Goal: Information Seeking & Learning: Learn about a topic

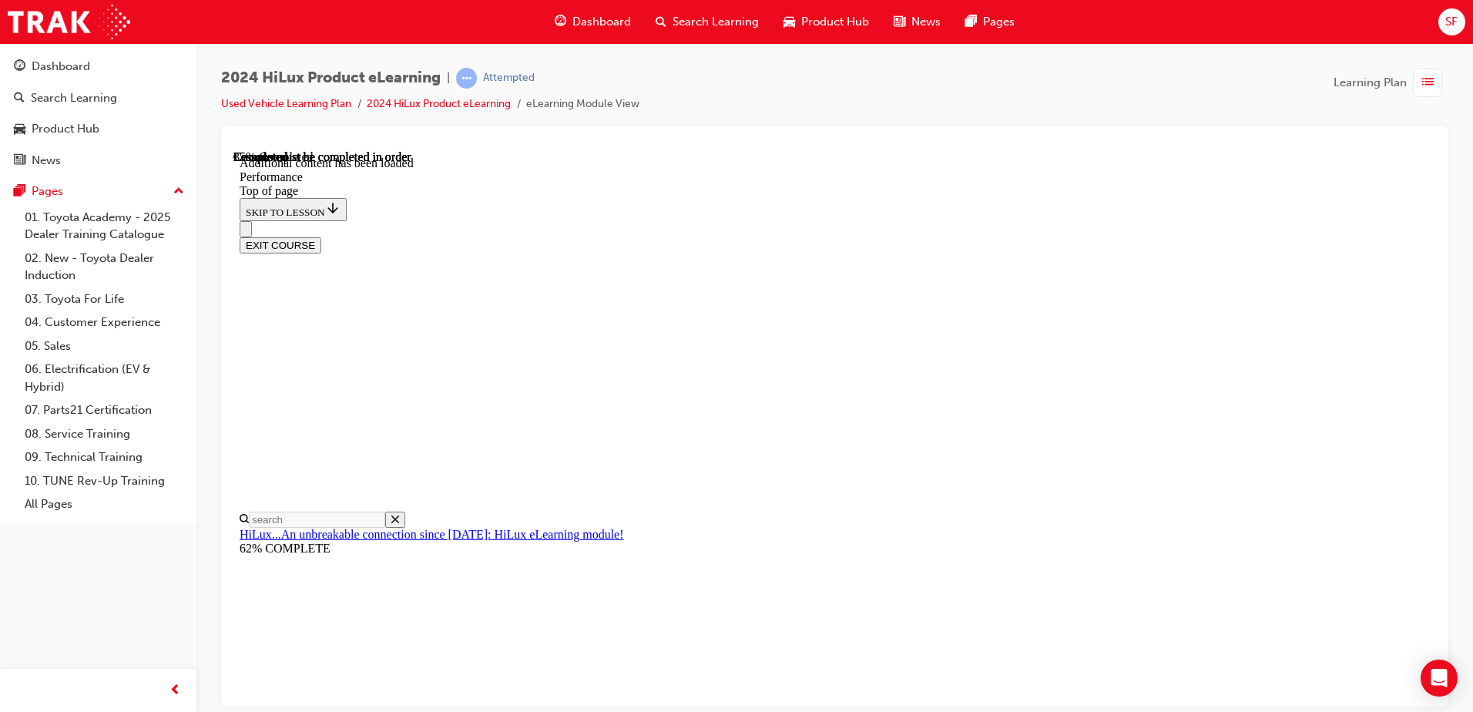
scroll to position [4812, 0]
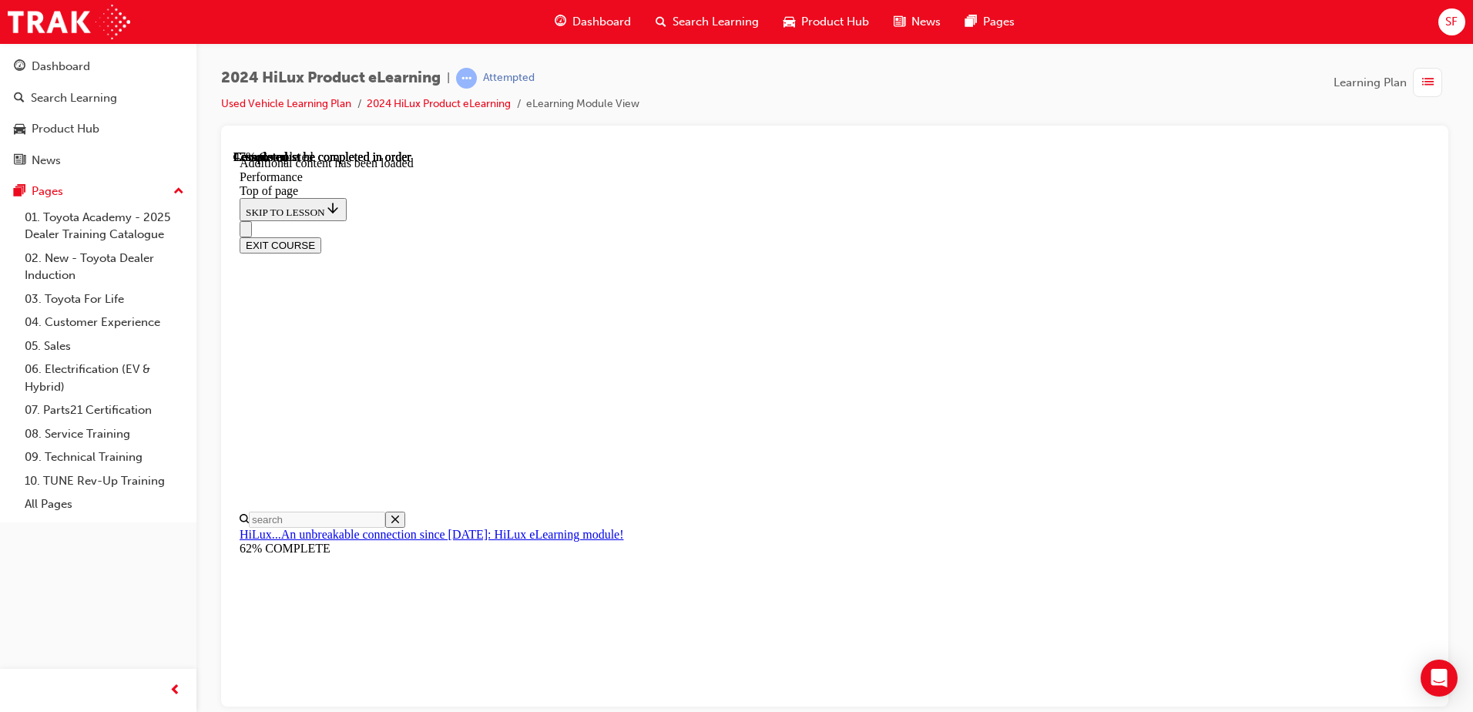
scroll to position [7248, 0]
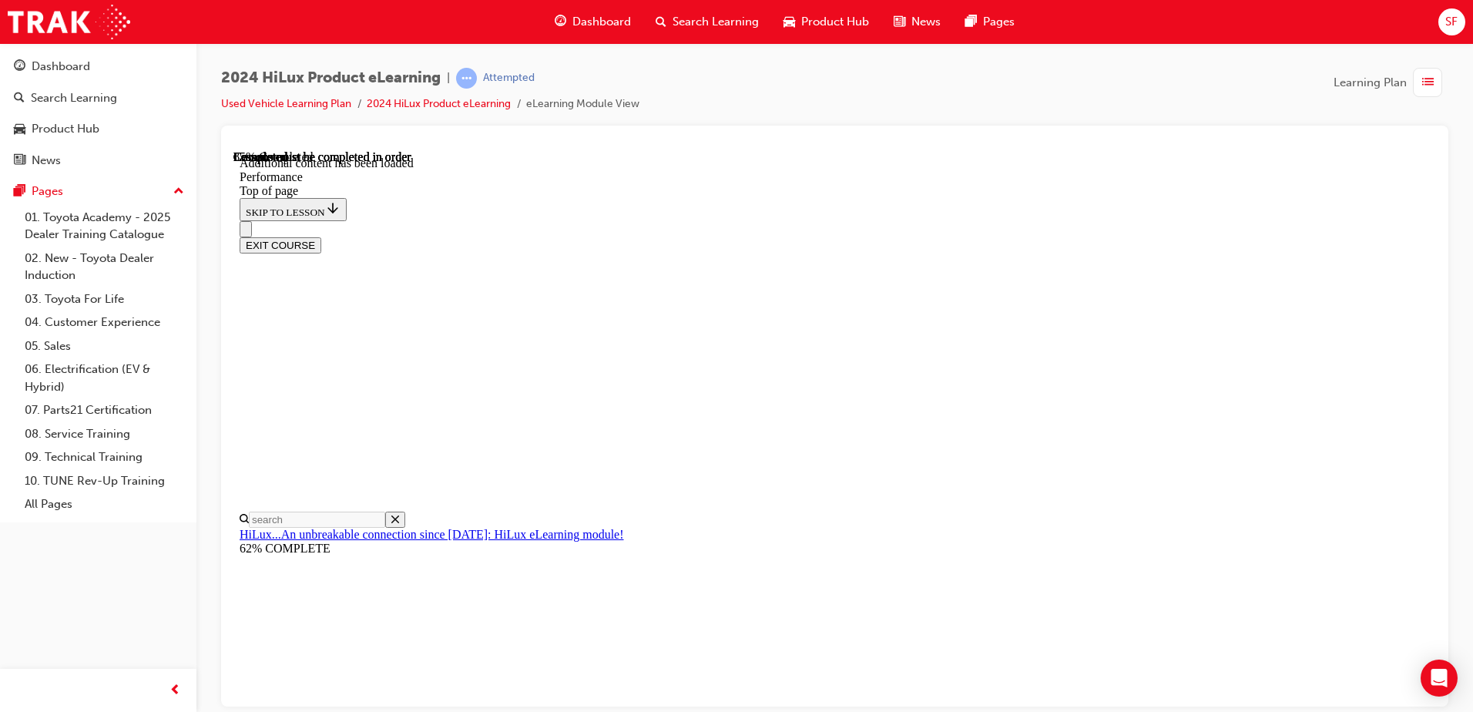
scroll to position [10127, 0]
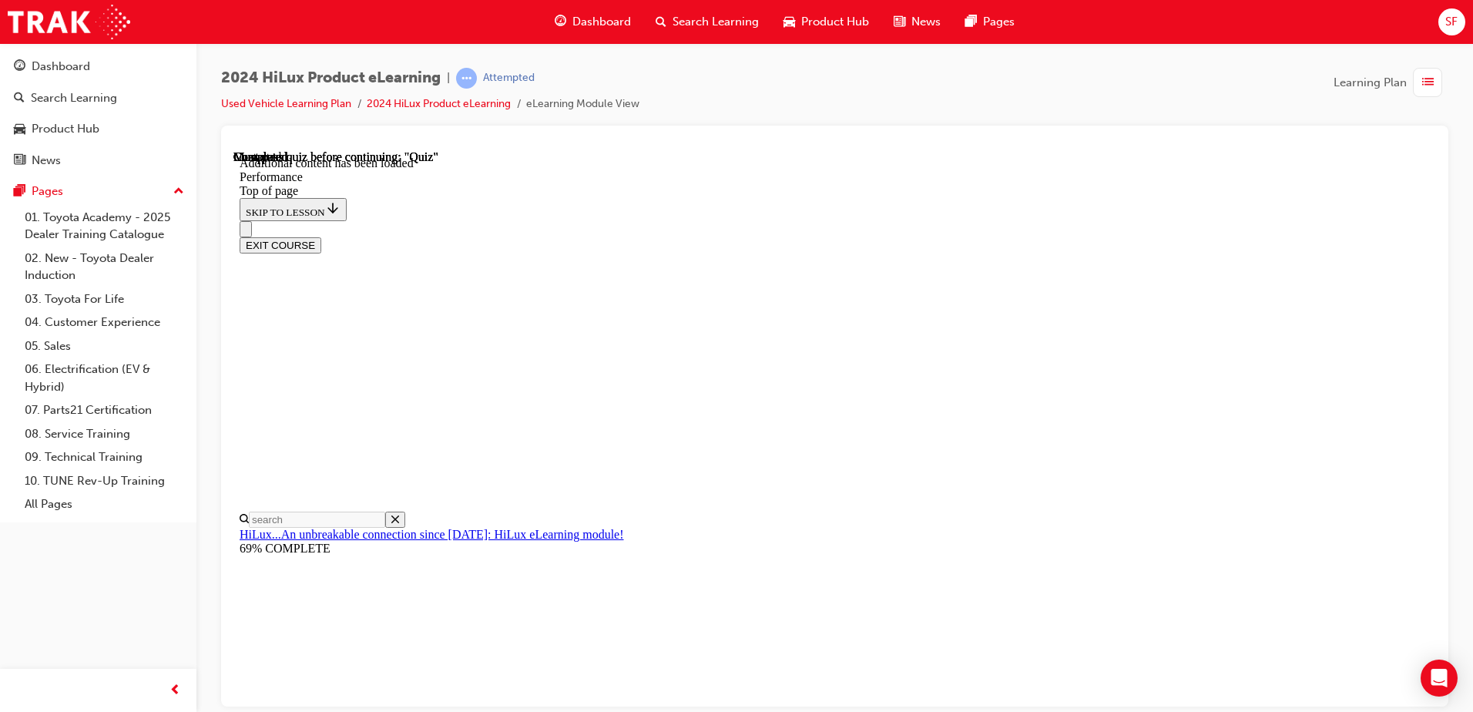
drag, startPoint x: 704, startPoint y: 535, endPoint x: 767, endPoint y: 589, distance: 83.6
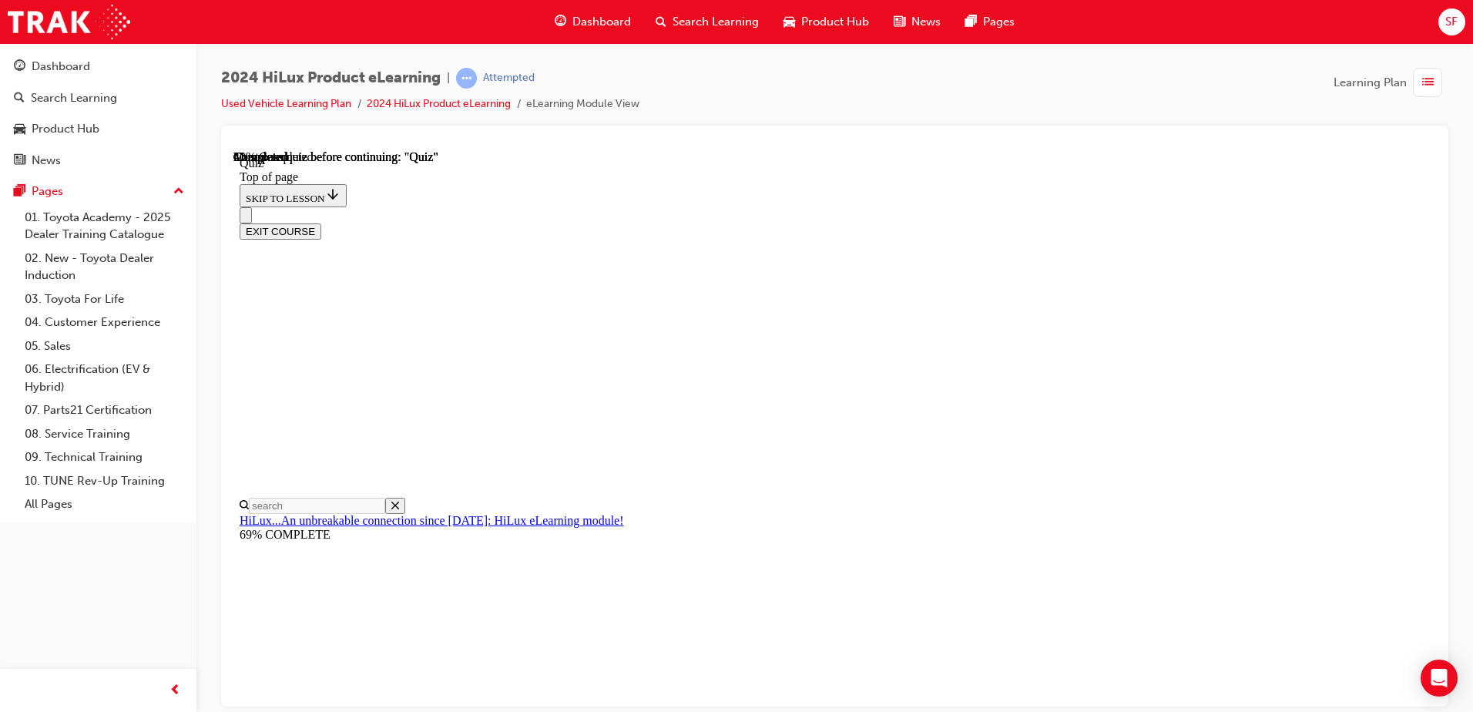
scroll to position [150, 0]
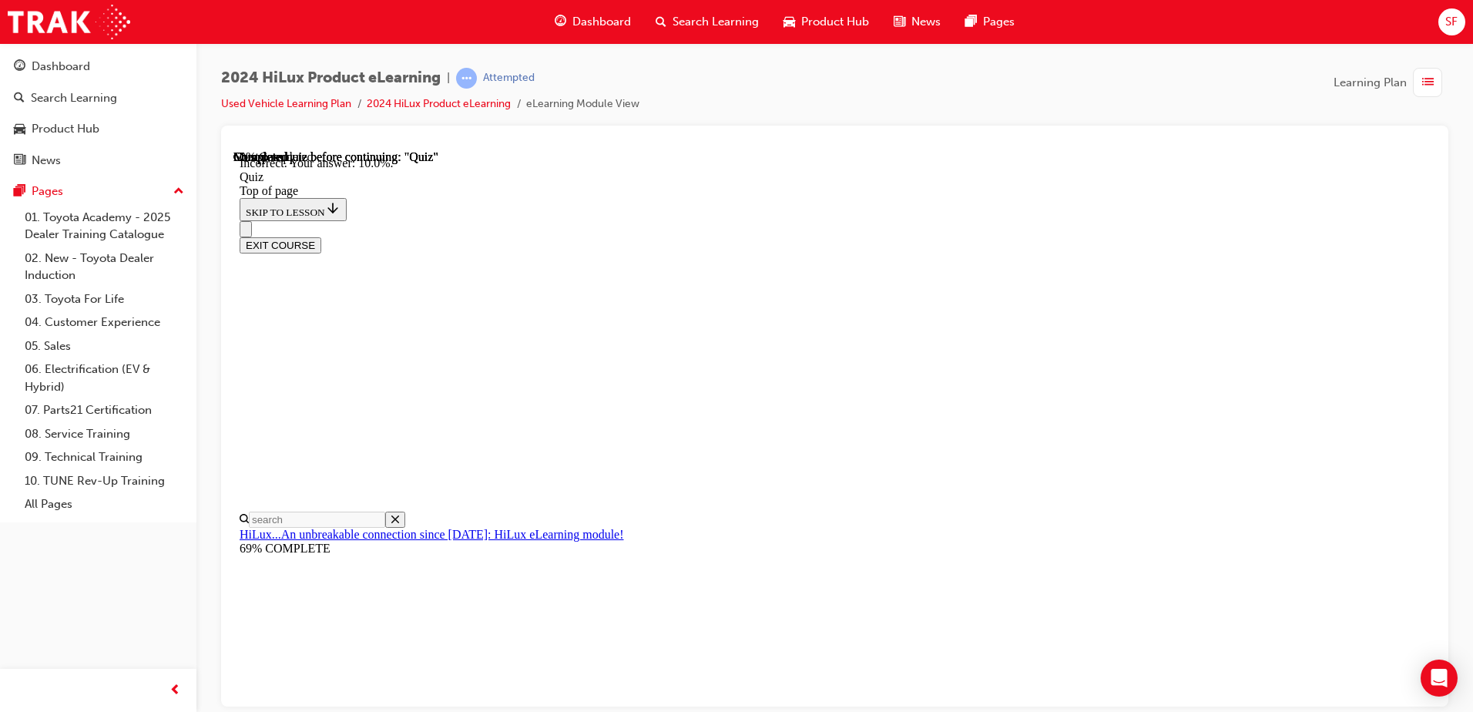
scroll to position [353, 0]
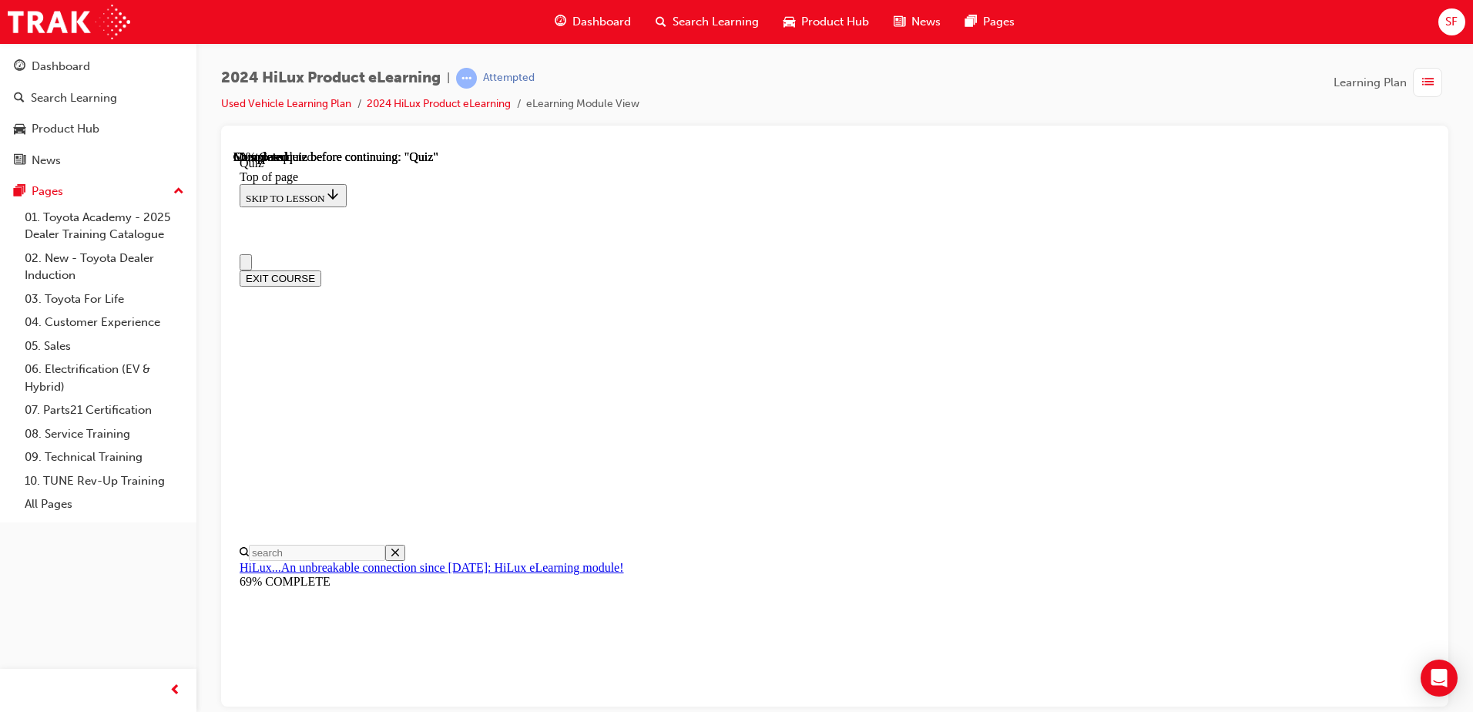
scroll to position [154, 0]
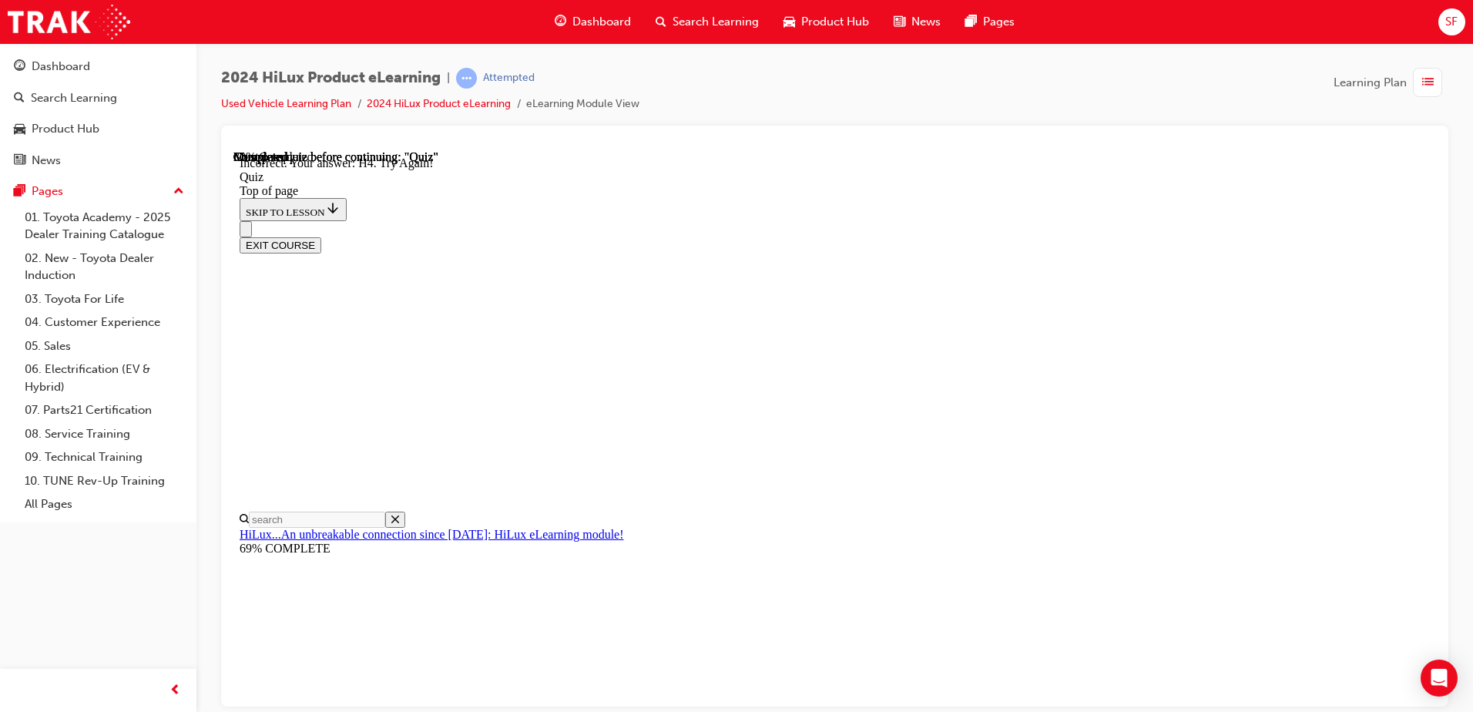
scroll to position [377, 0]
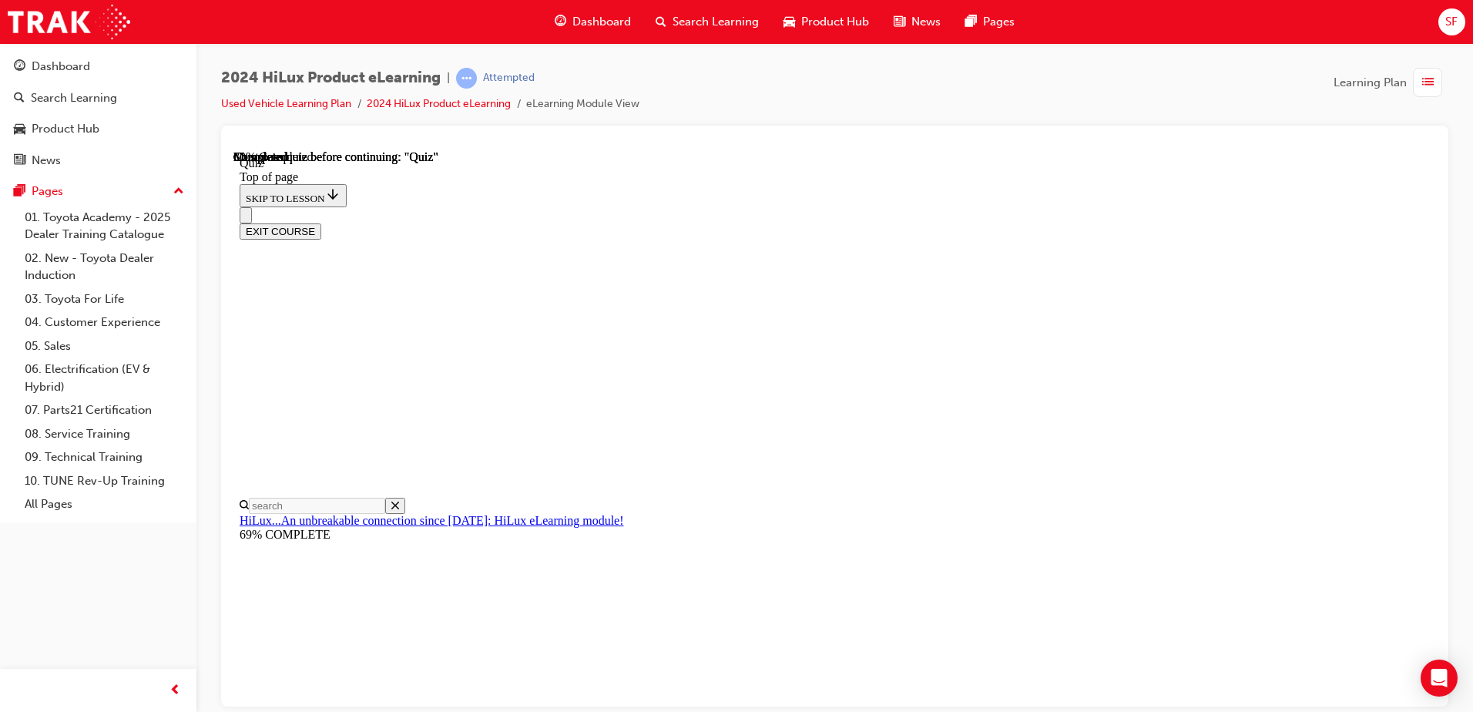
scroll to position [154, 0]
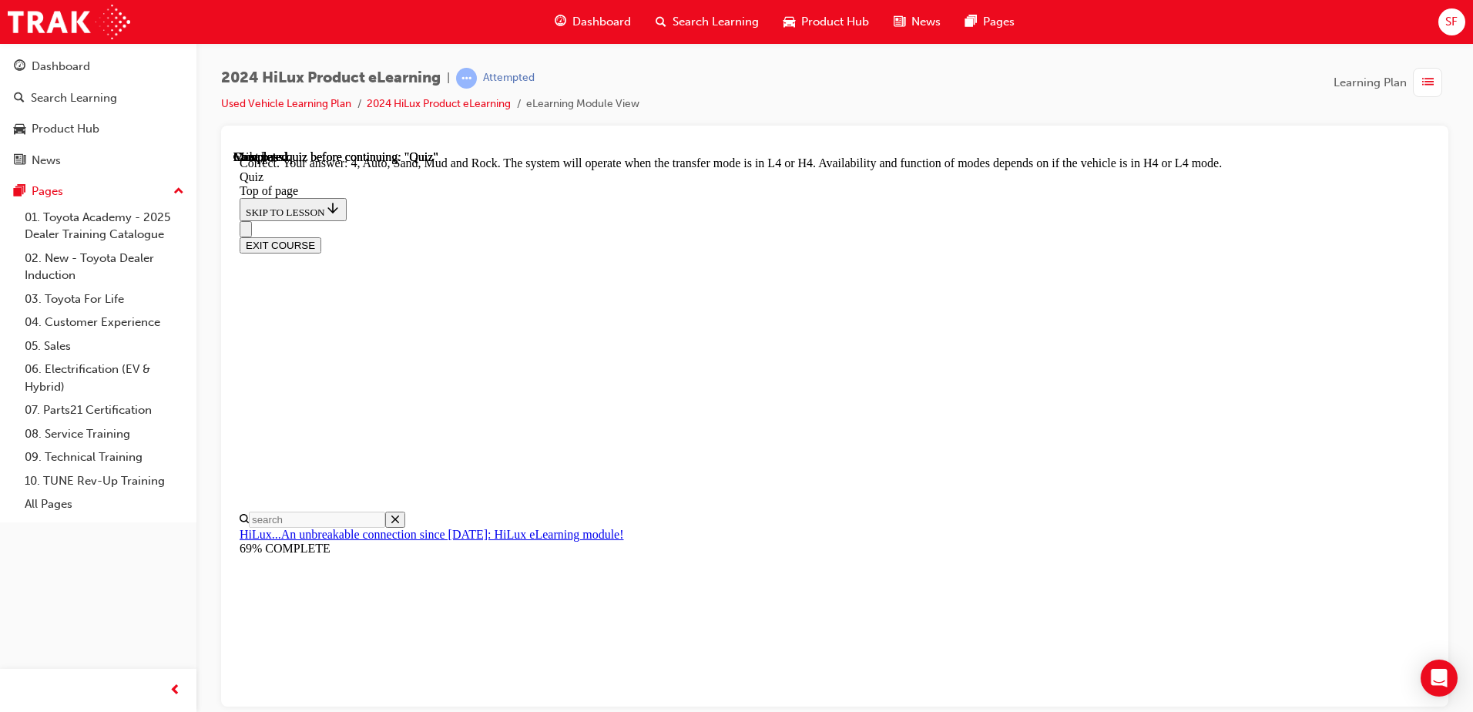
scroll to position [413, 0]
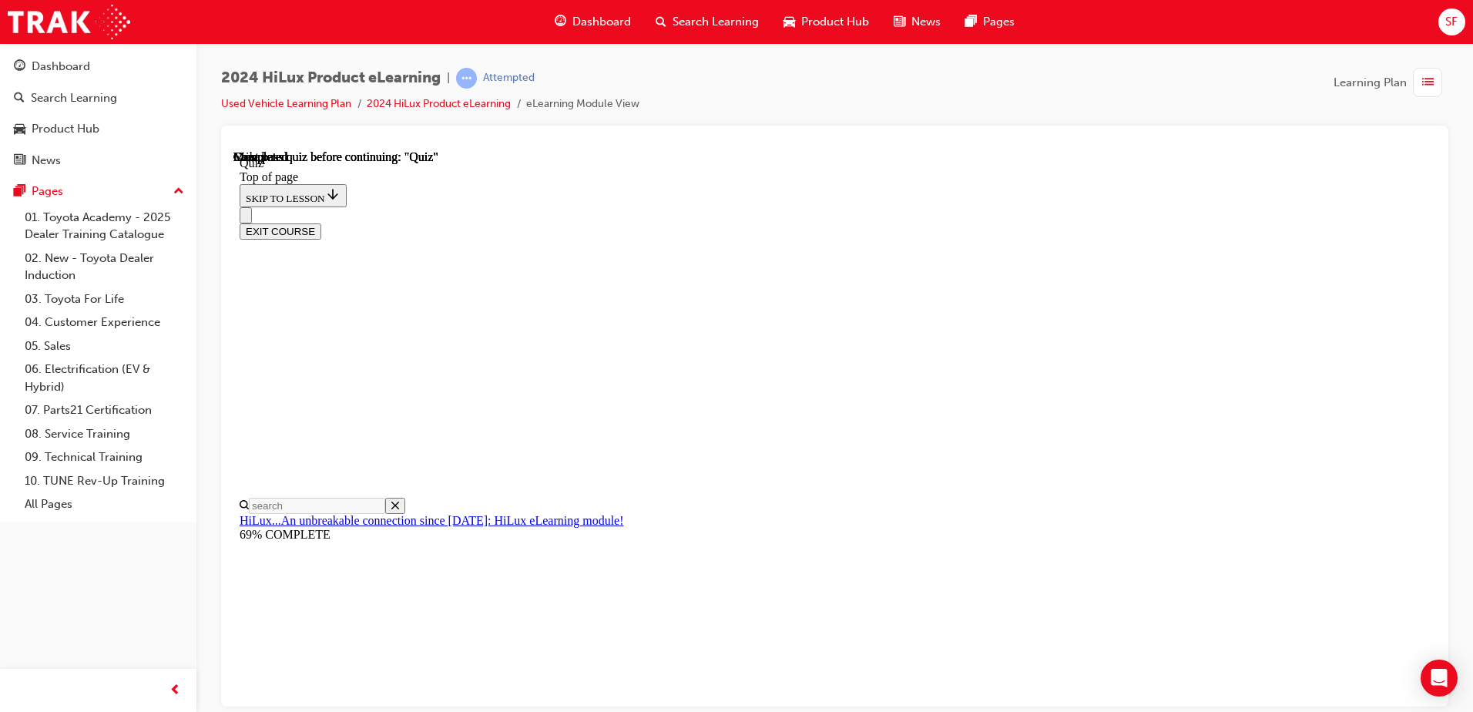
scroll to position [0, 0]
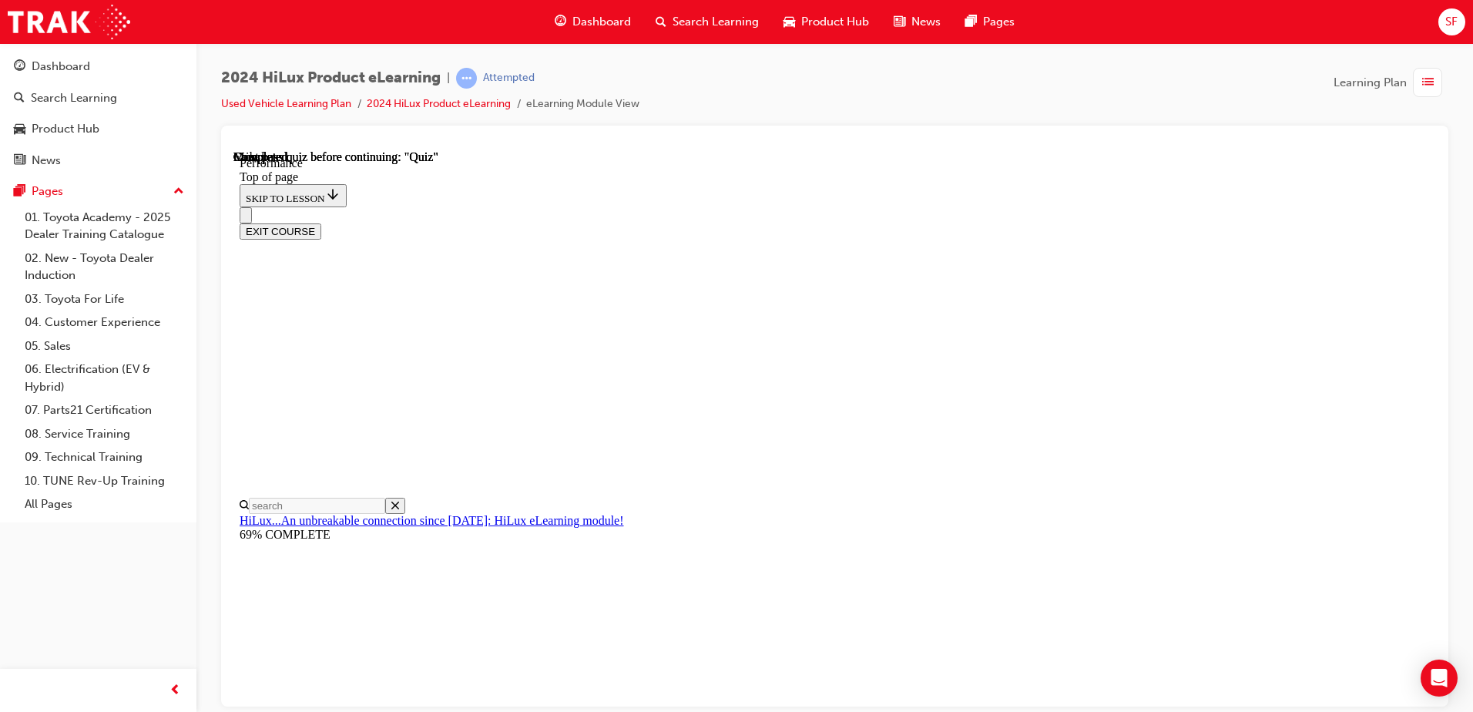
scroll to position [1280, 0]
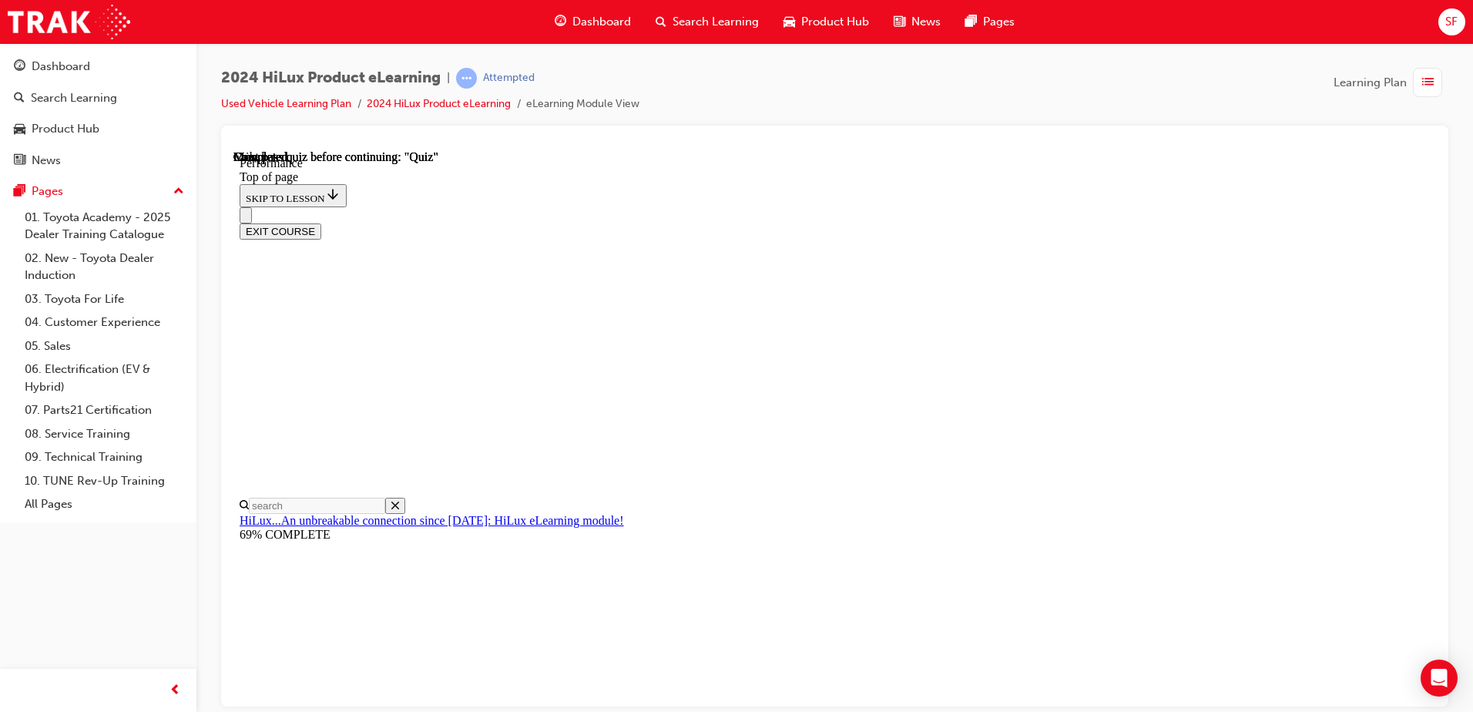
scroll to position [10813, 0]
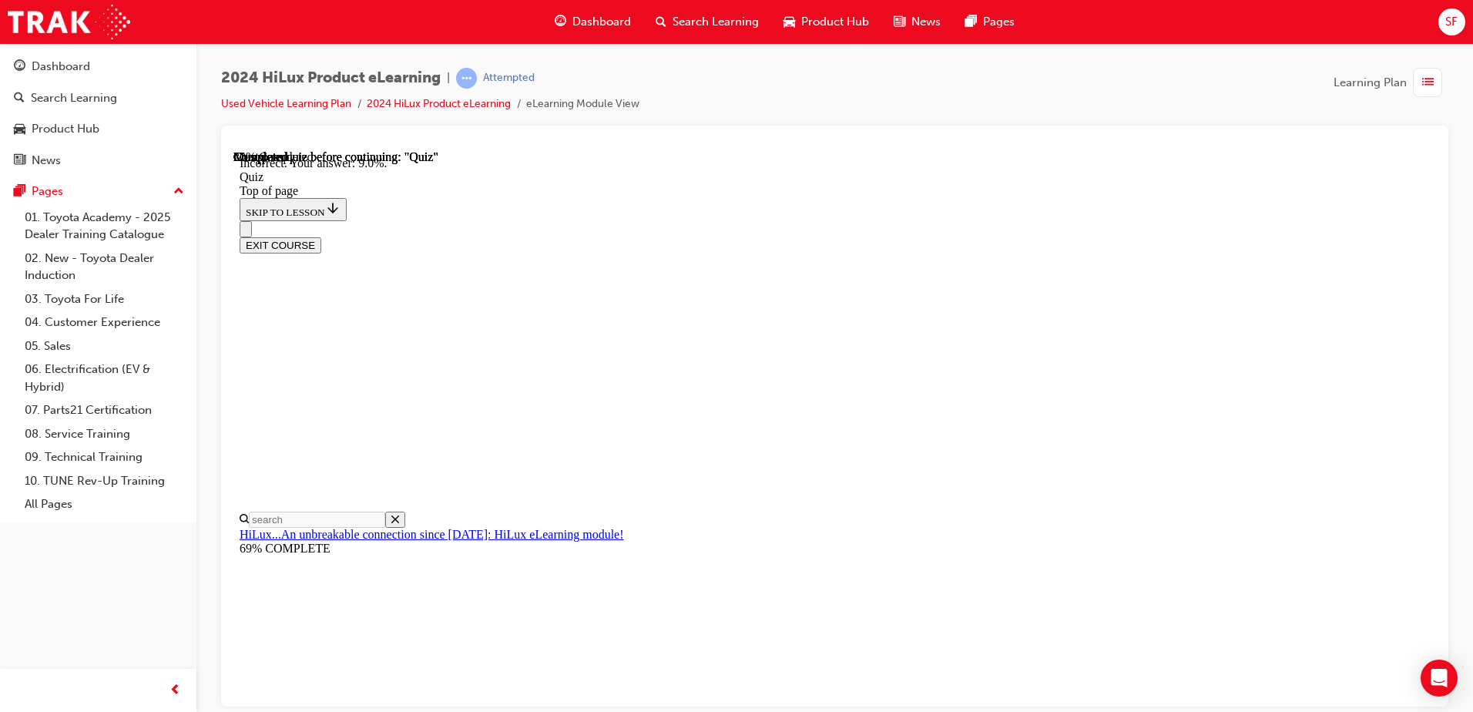
scroll to position [353, 0]
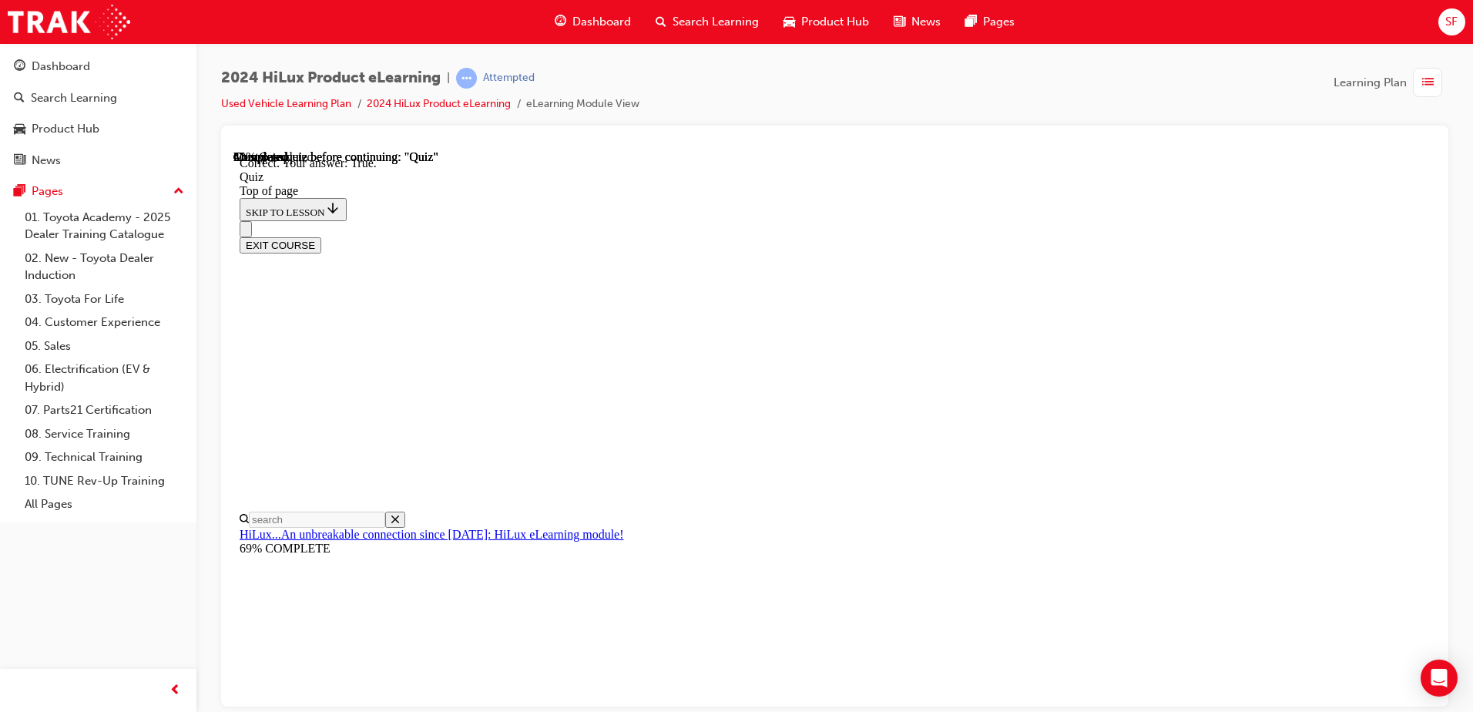
scroll to position [177, 0]
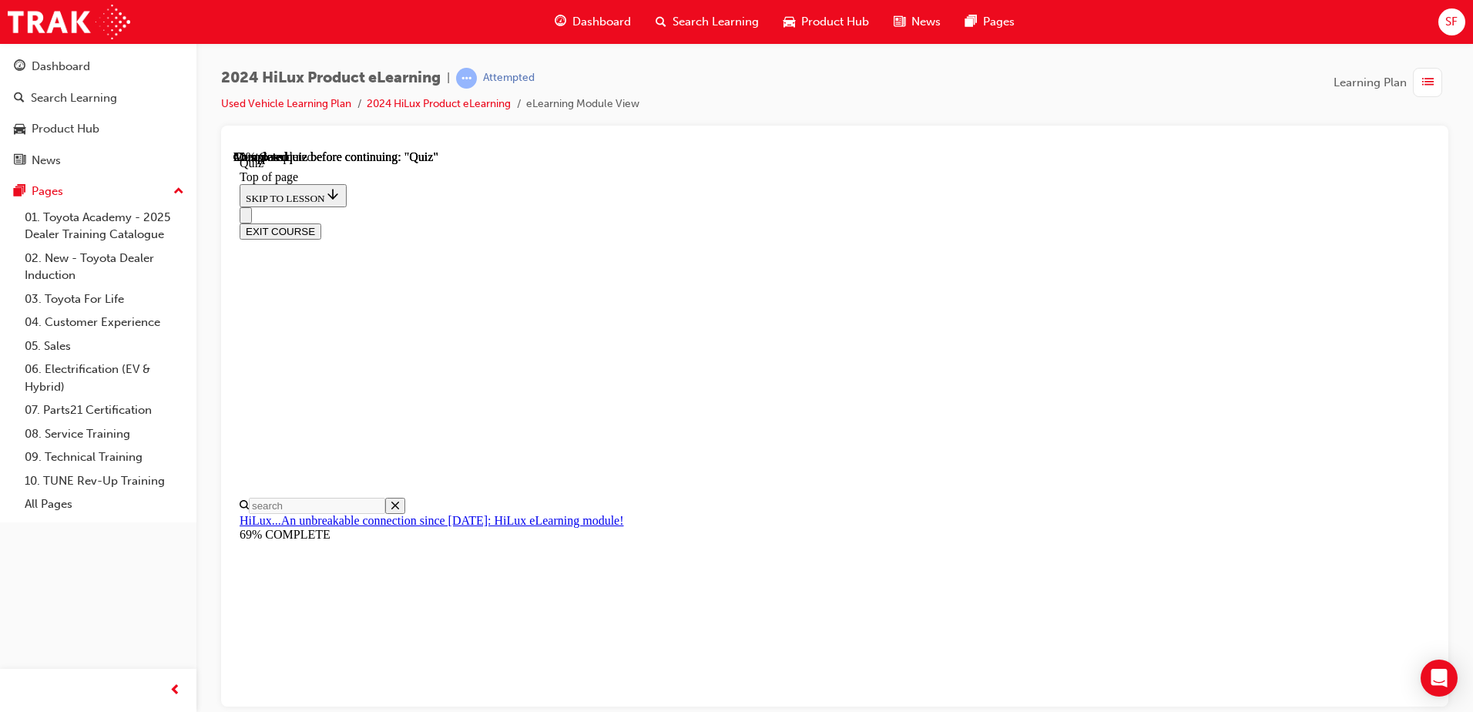
scroll to position [347, 0]
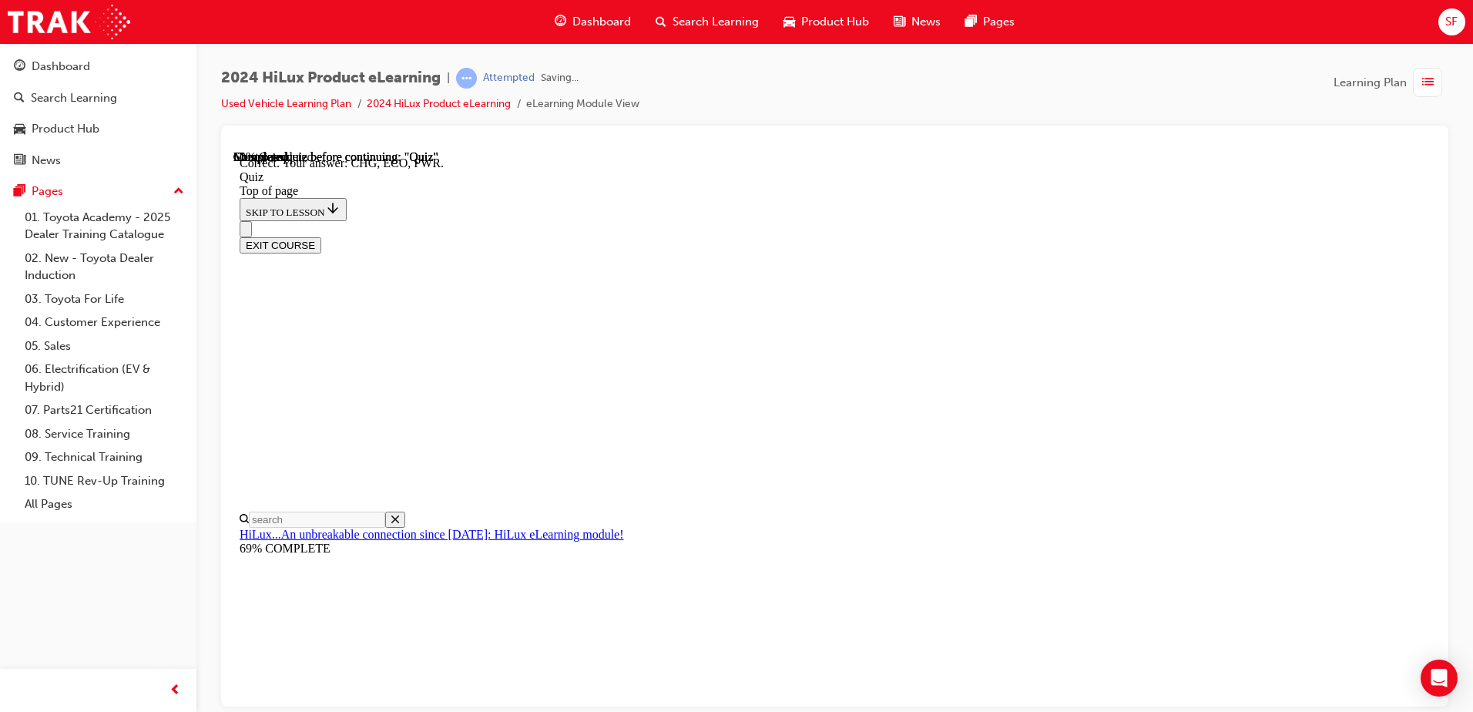
scroll to position [496, 0]
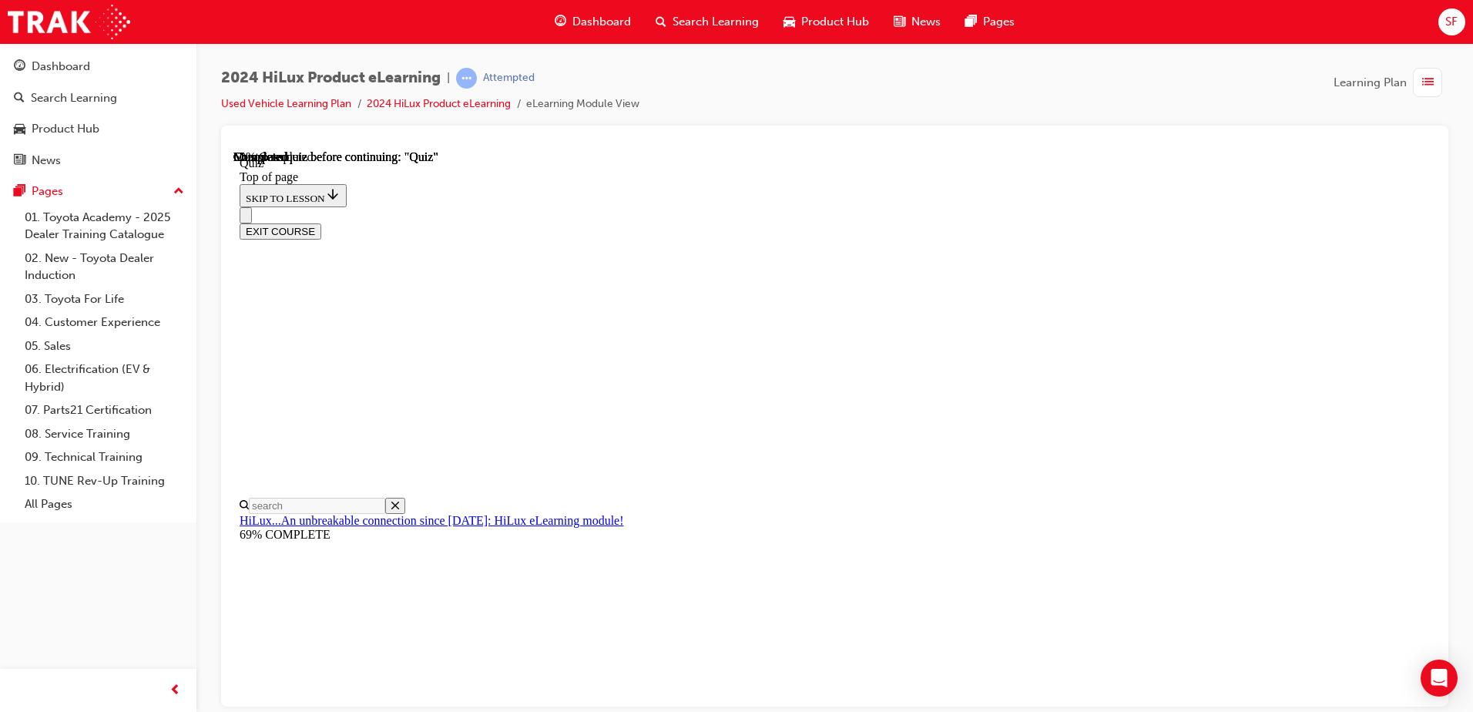
scroll to position [154, 0]
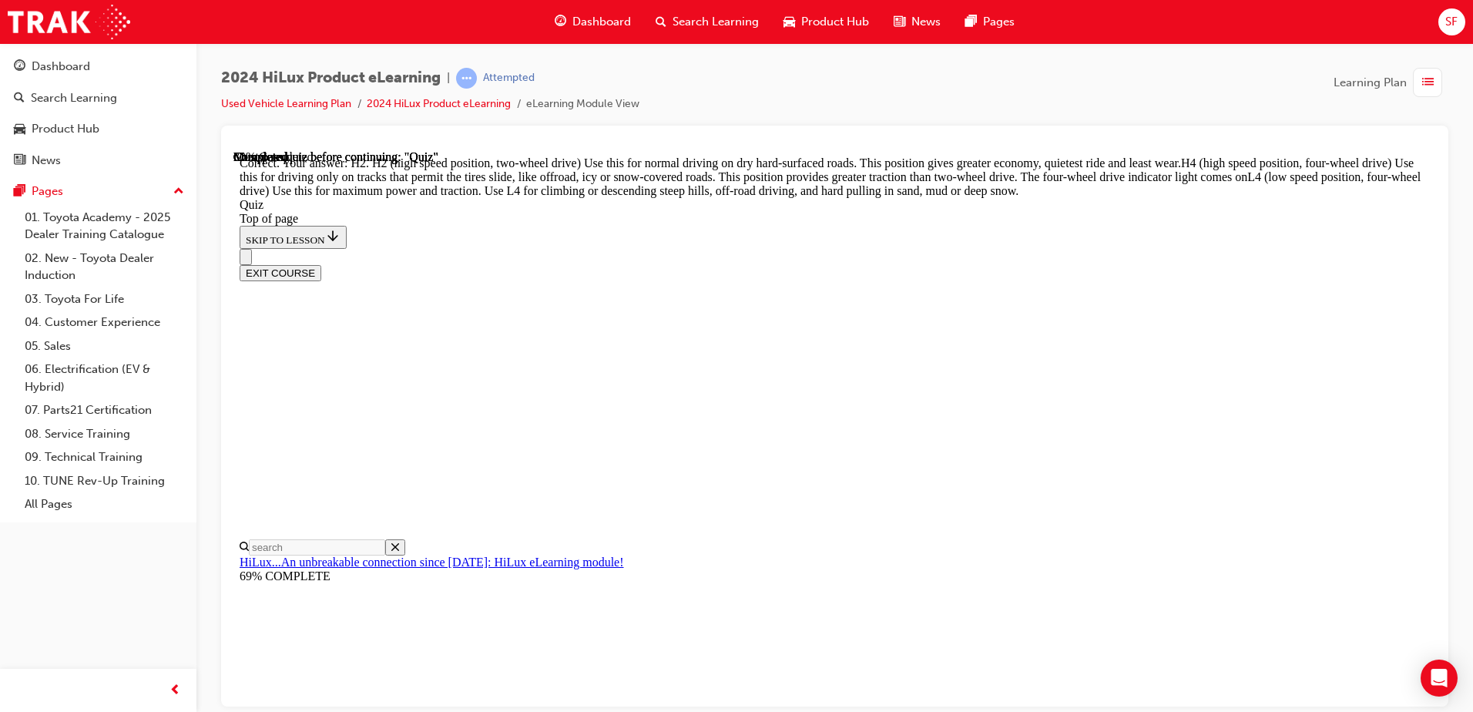
scroll to position [542, 0]
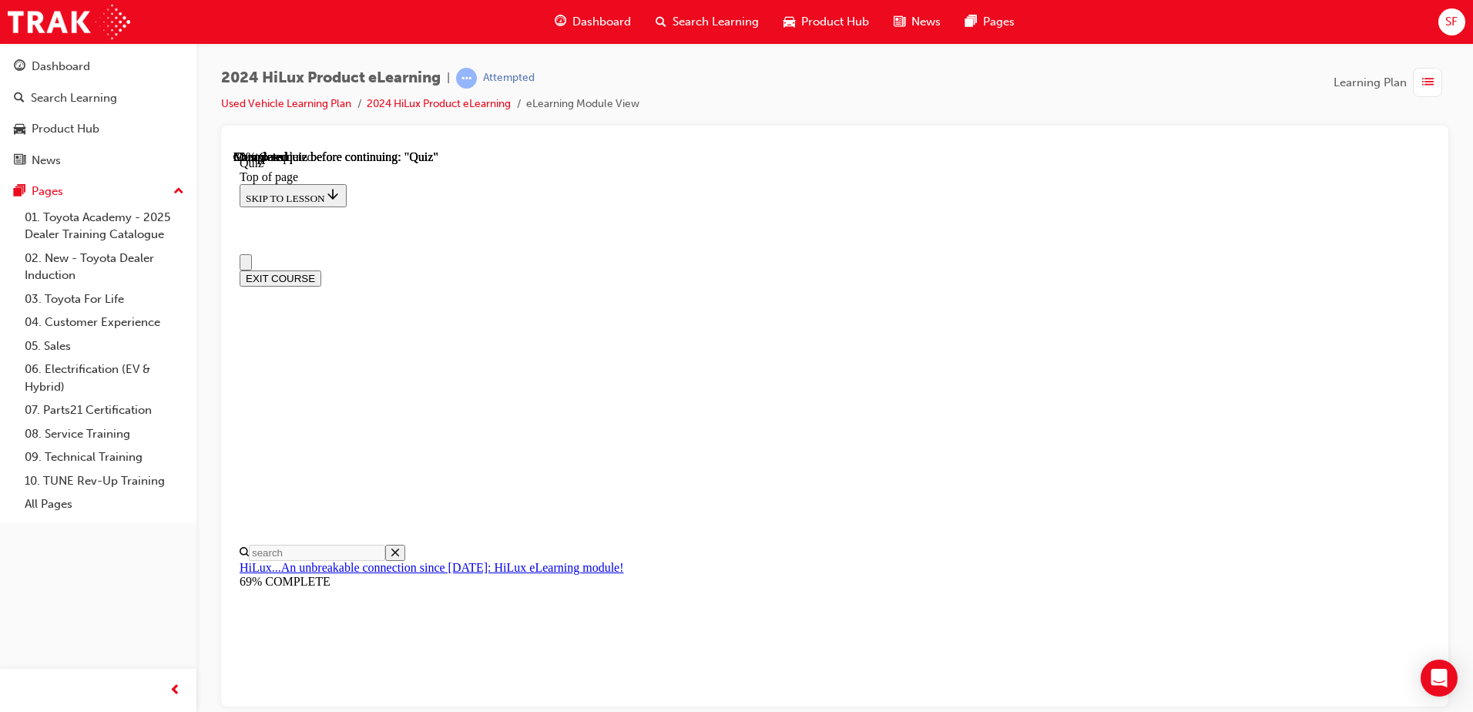
scroll to position [0, 0]
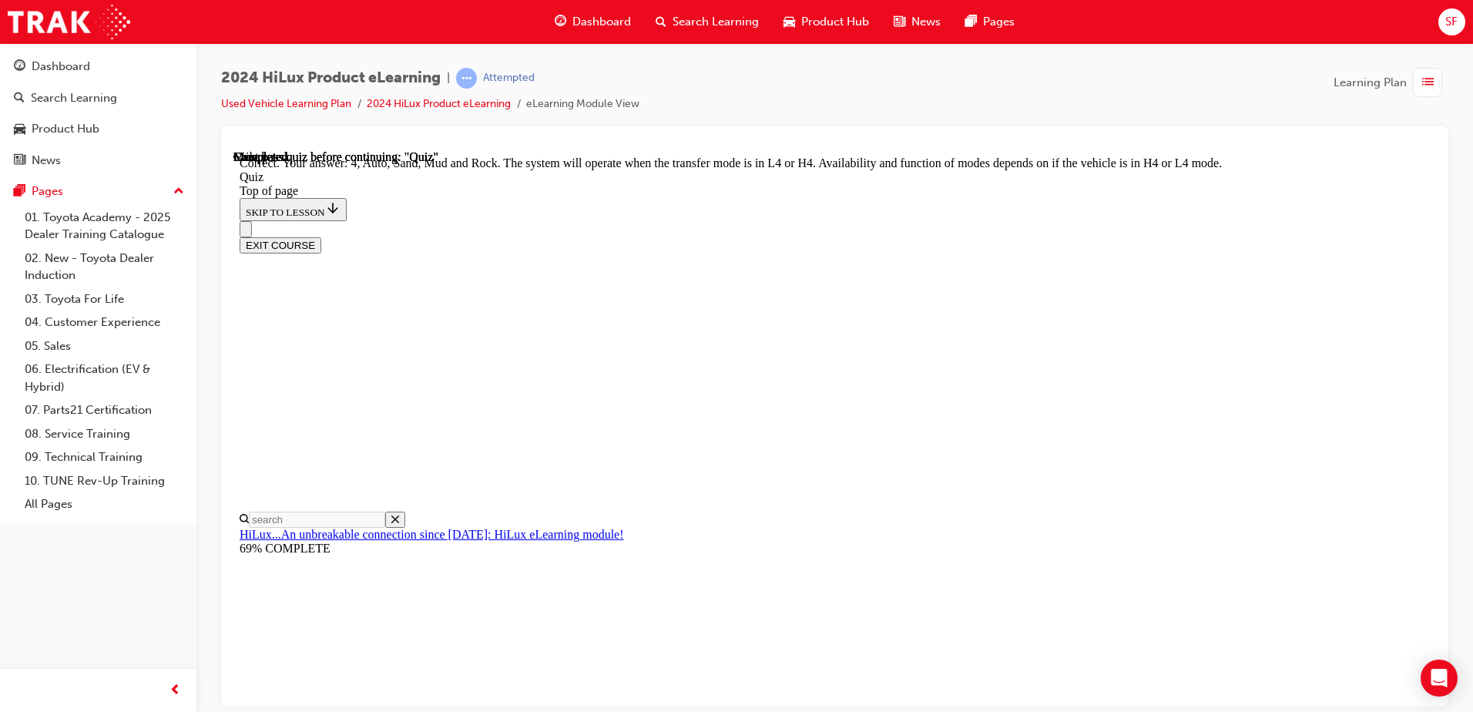
scroll to position [413, 0]
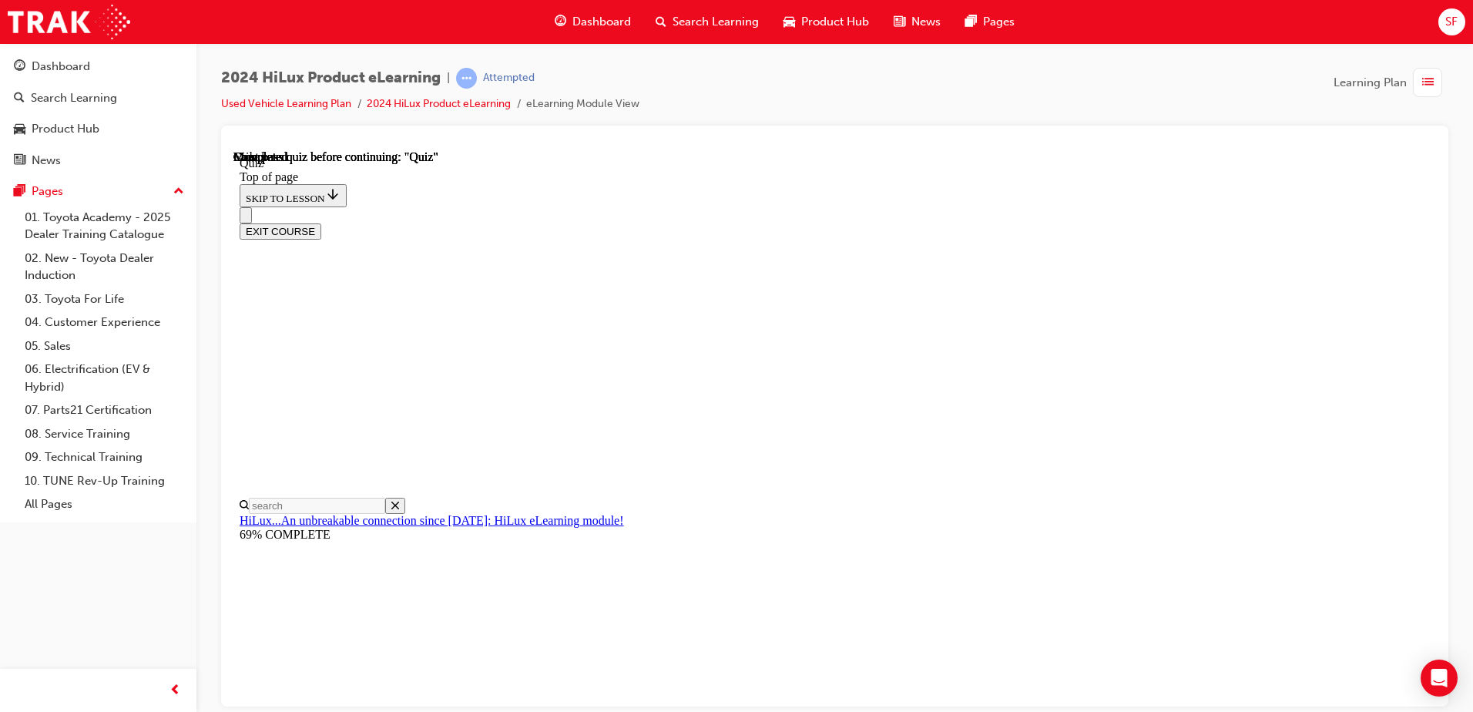
scroll to position [280, 0]
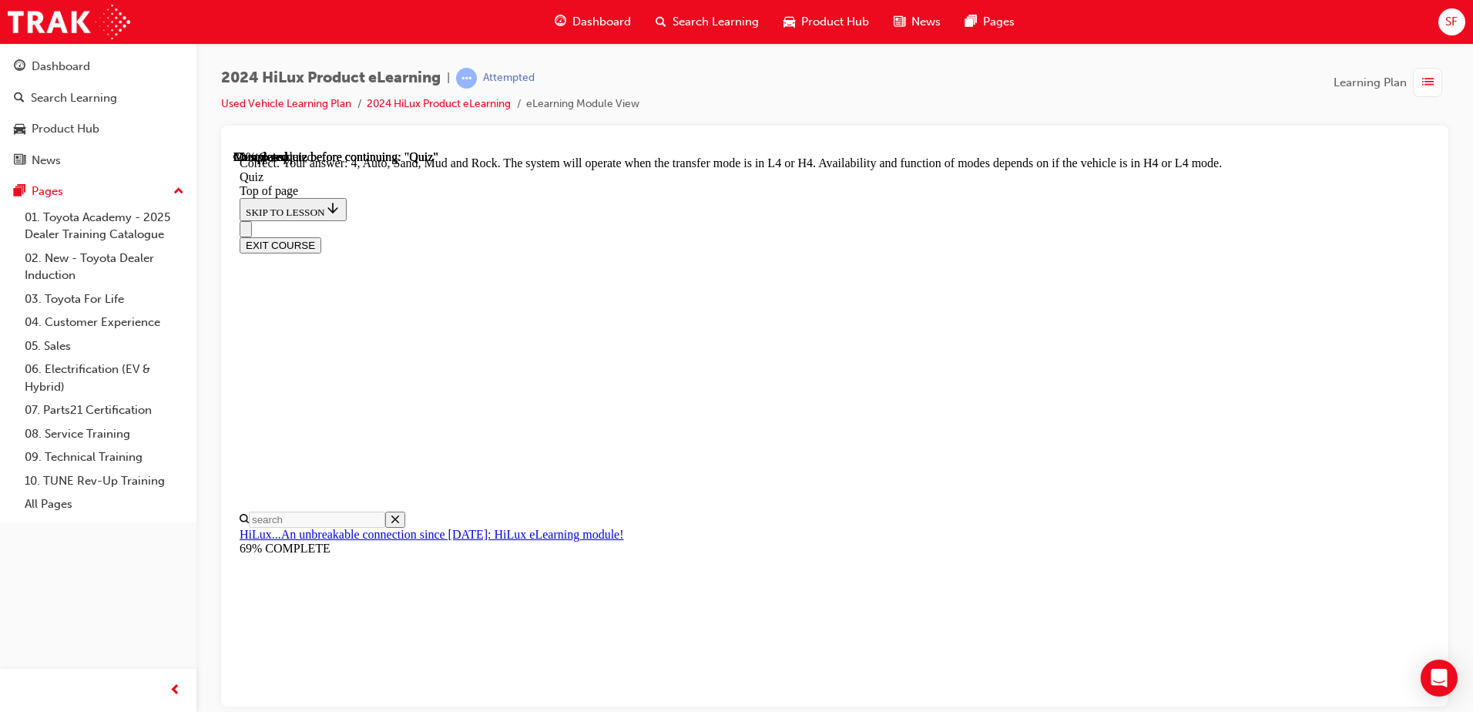
scroll to position [413, 0]
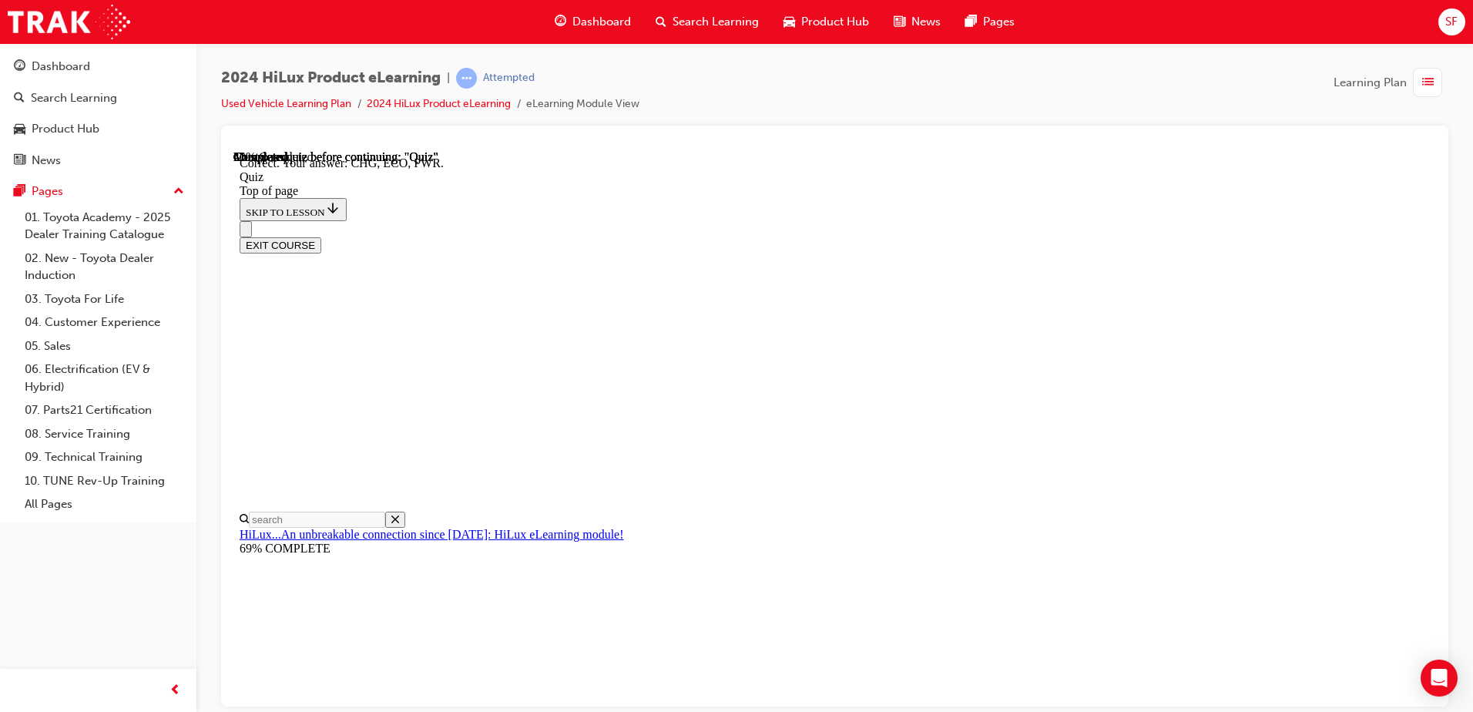
scroll to position [496, 0]
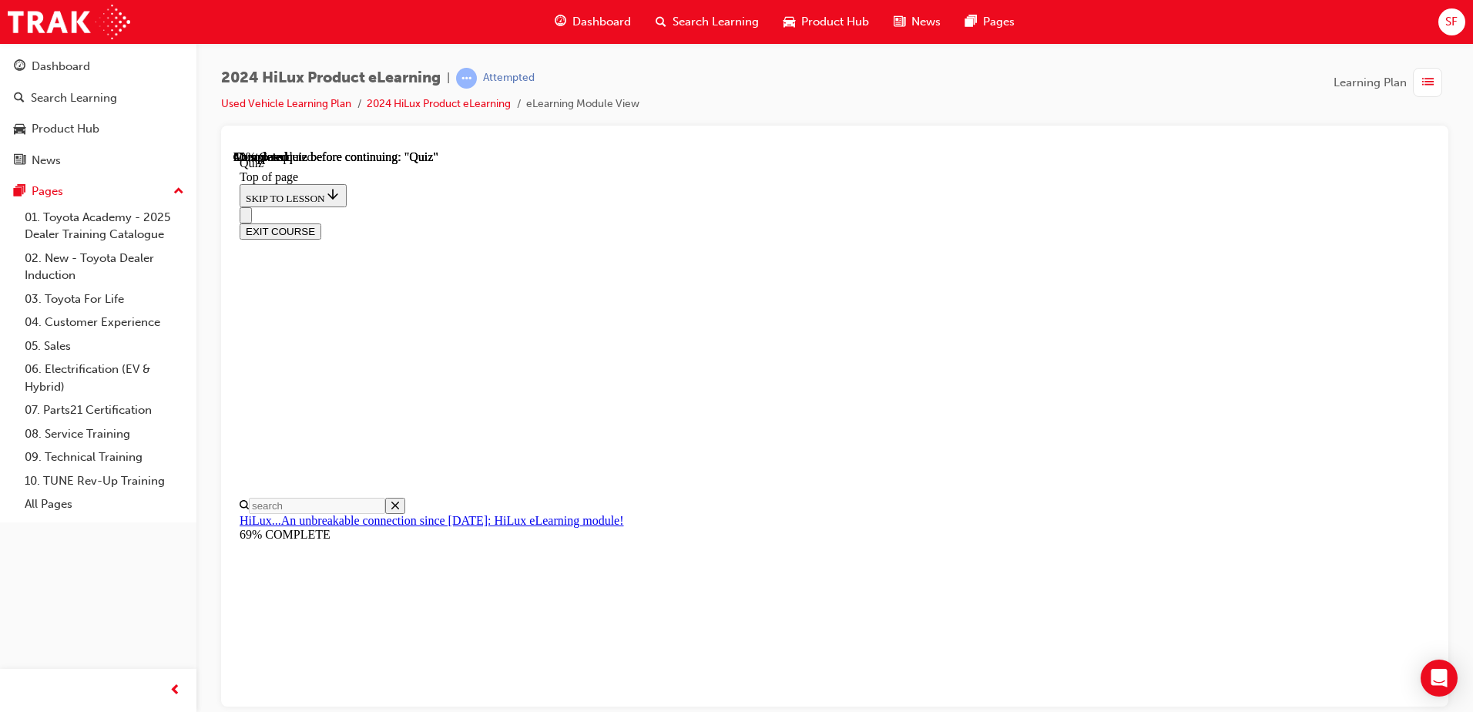
scroll to position [129, 0]
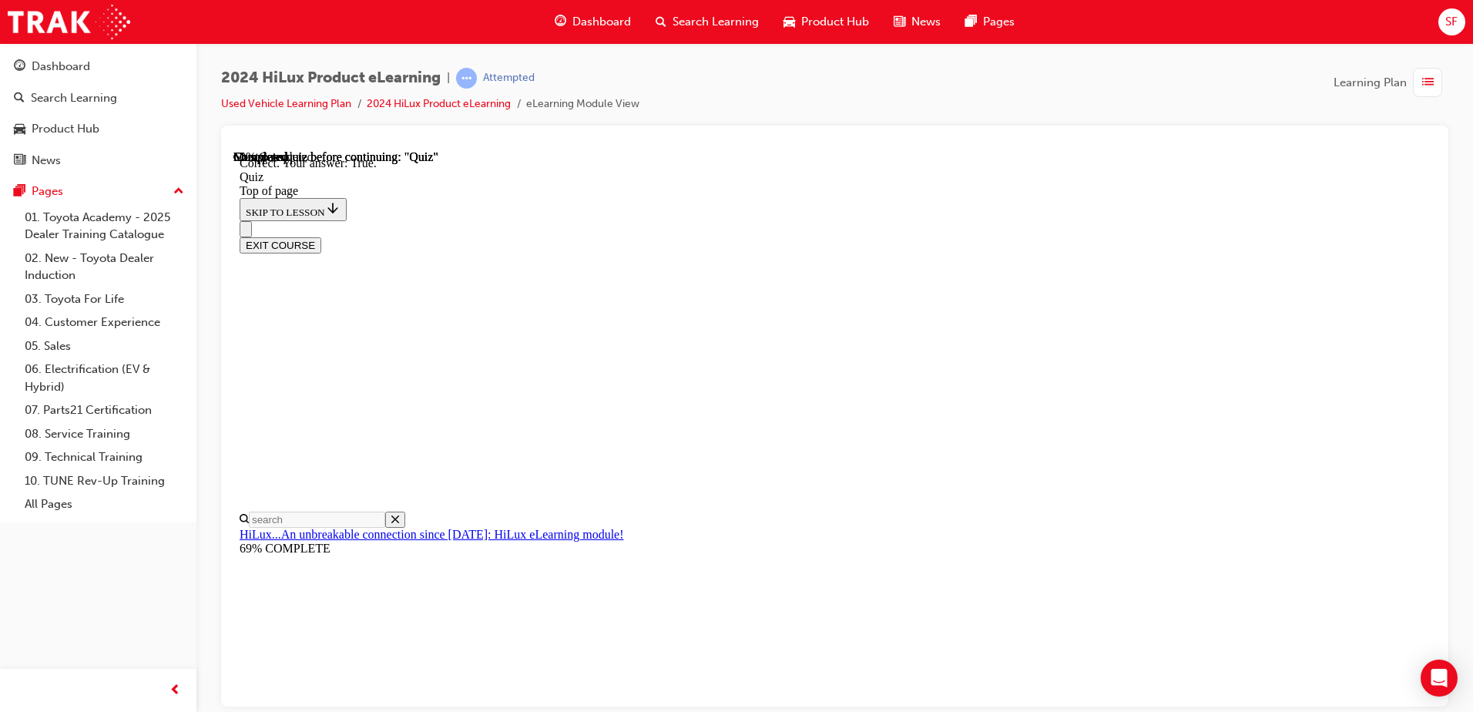
scroll to position [177, 0]
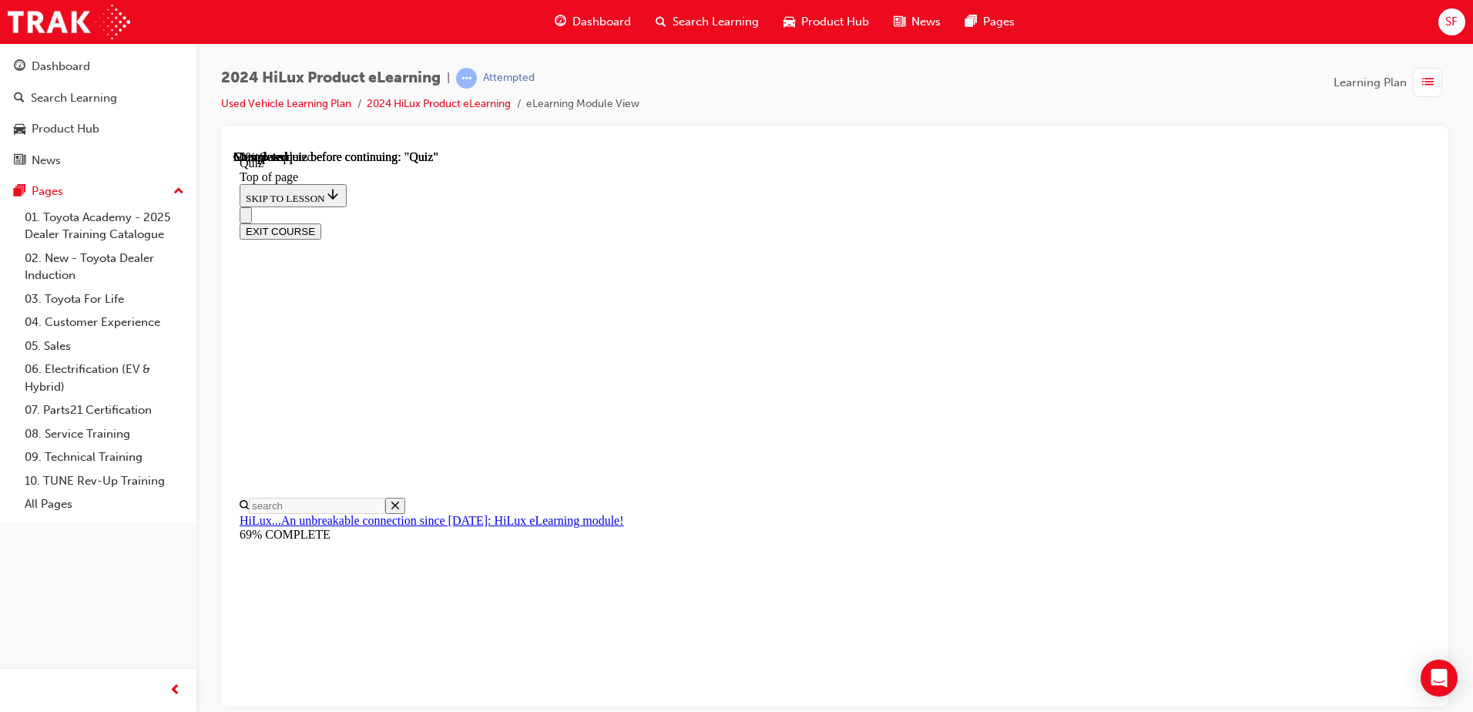
scroll to position [304, 0]
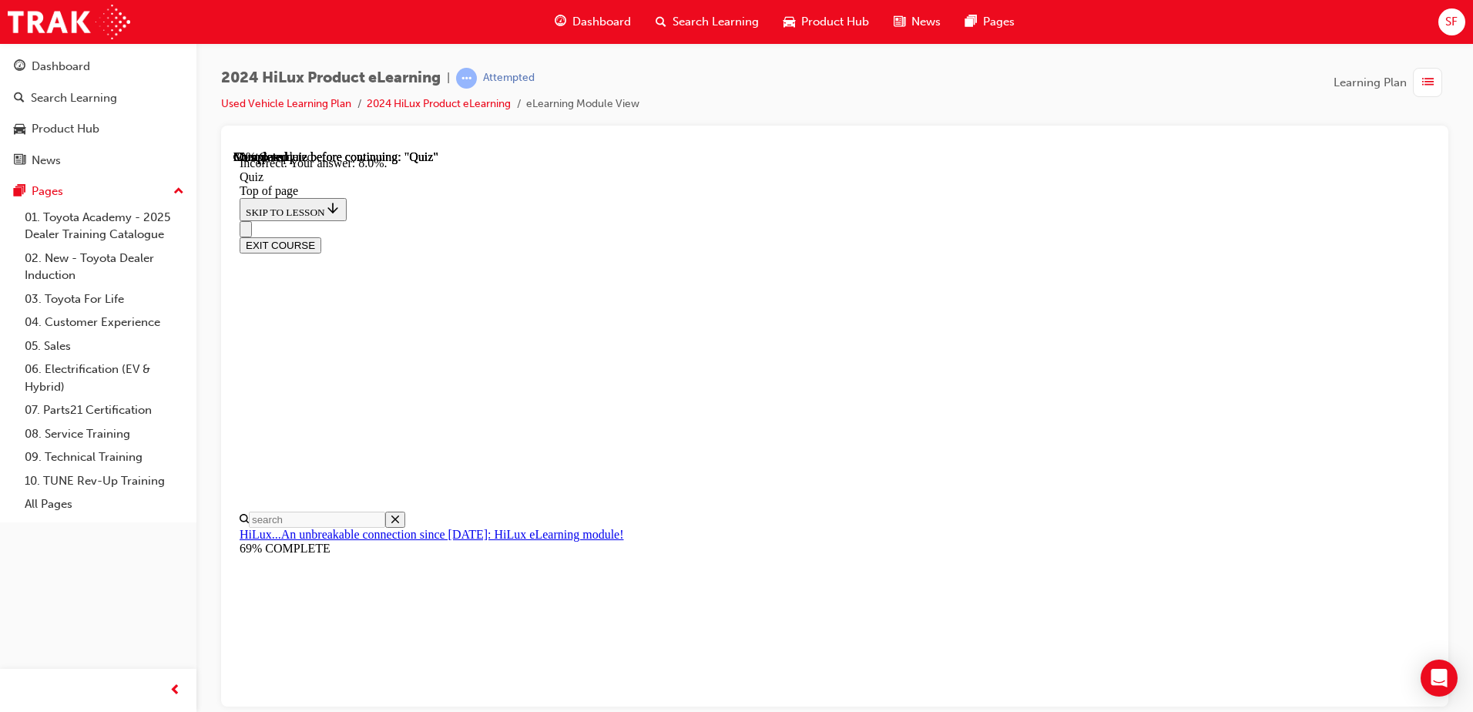
scroll to position [353, 0]
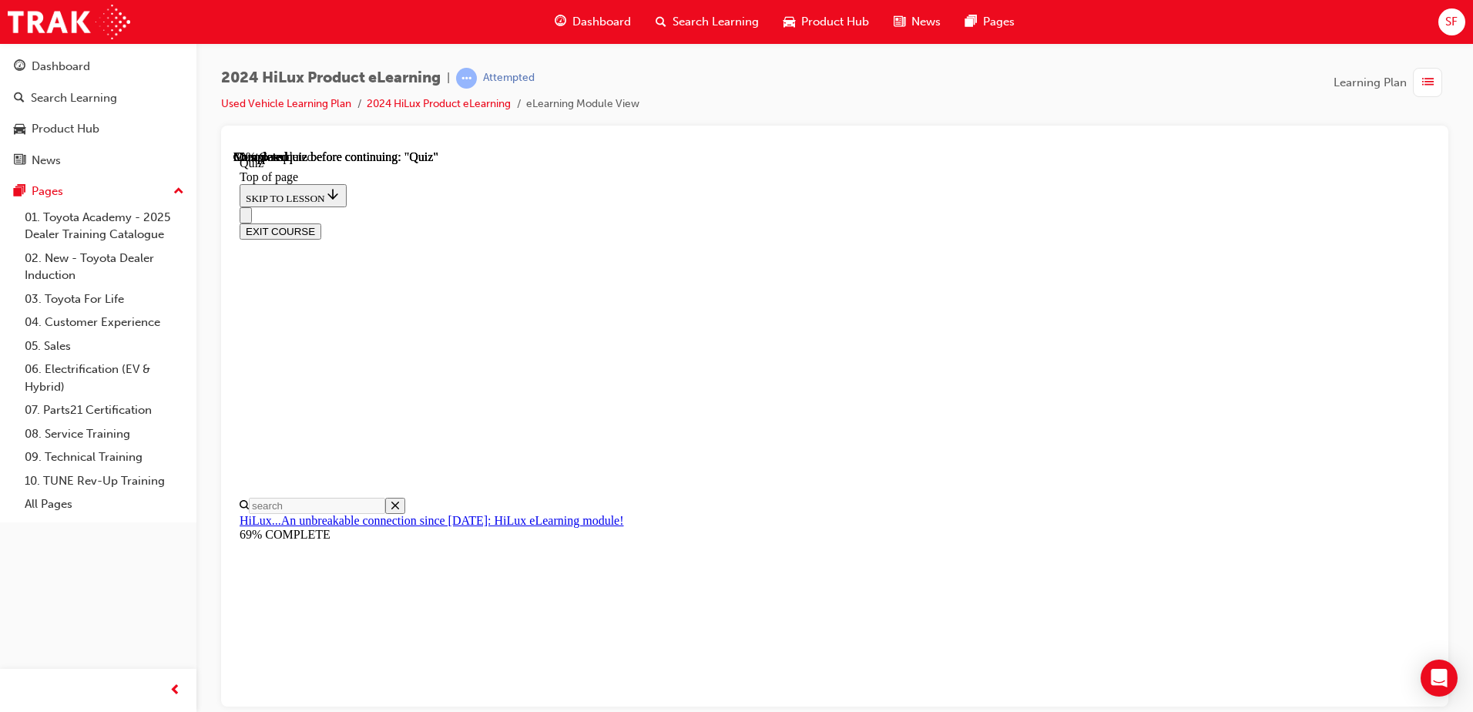
scroll to position [252, 0]
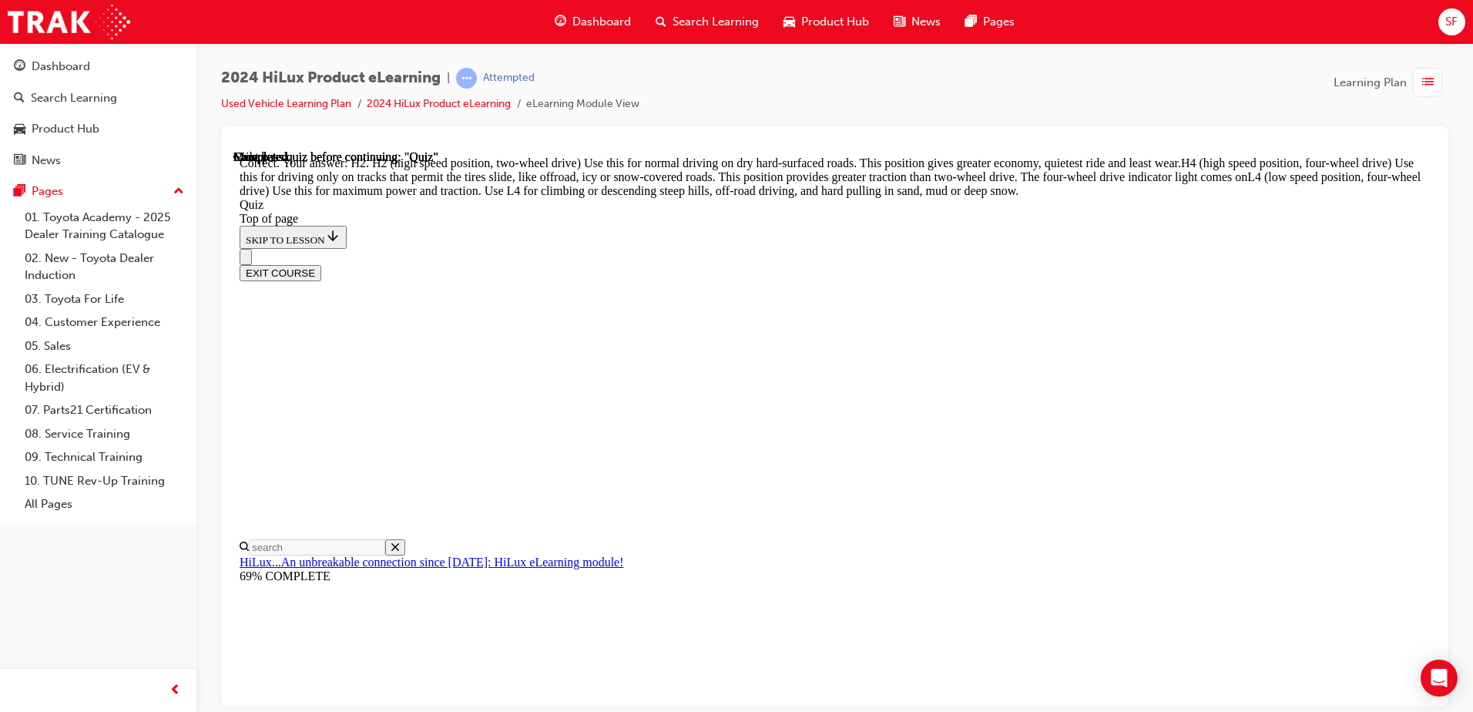
scroll to position [539, 0]
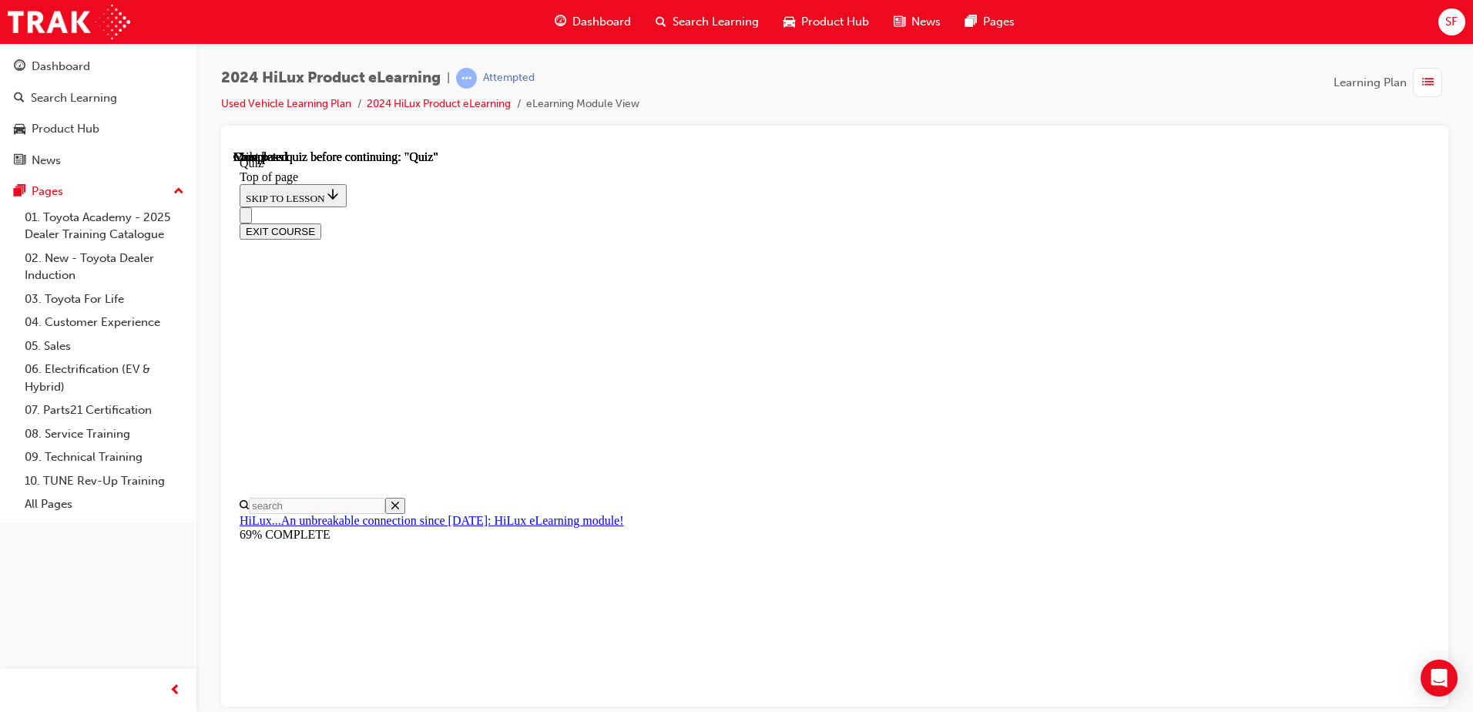
scroll to position [280, 0]
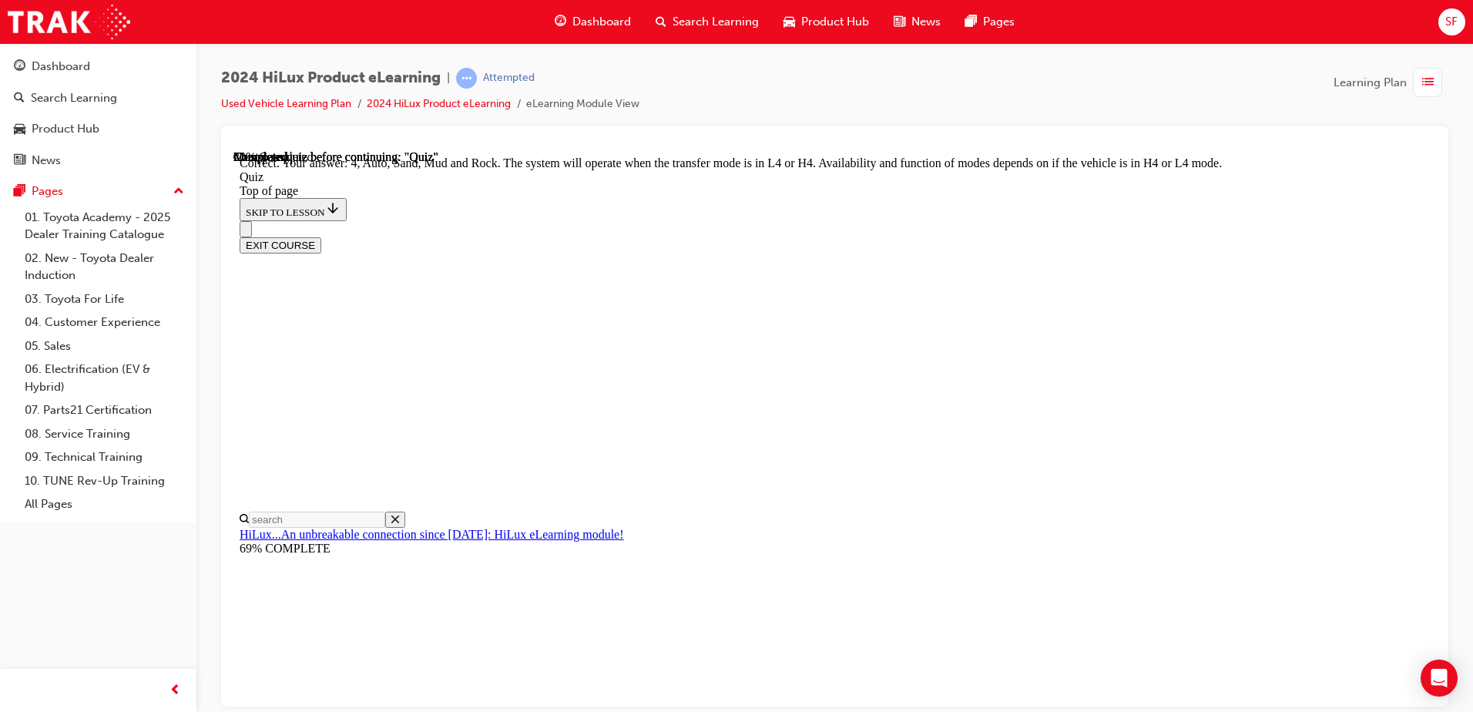
scroll to position [413, 0]
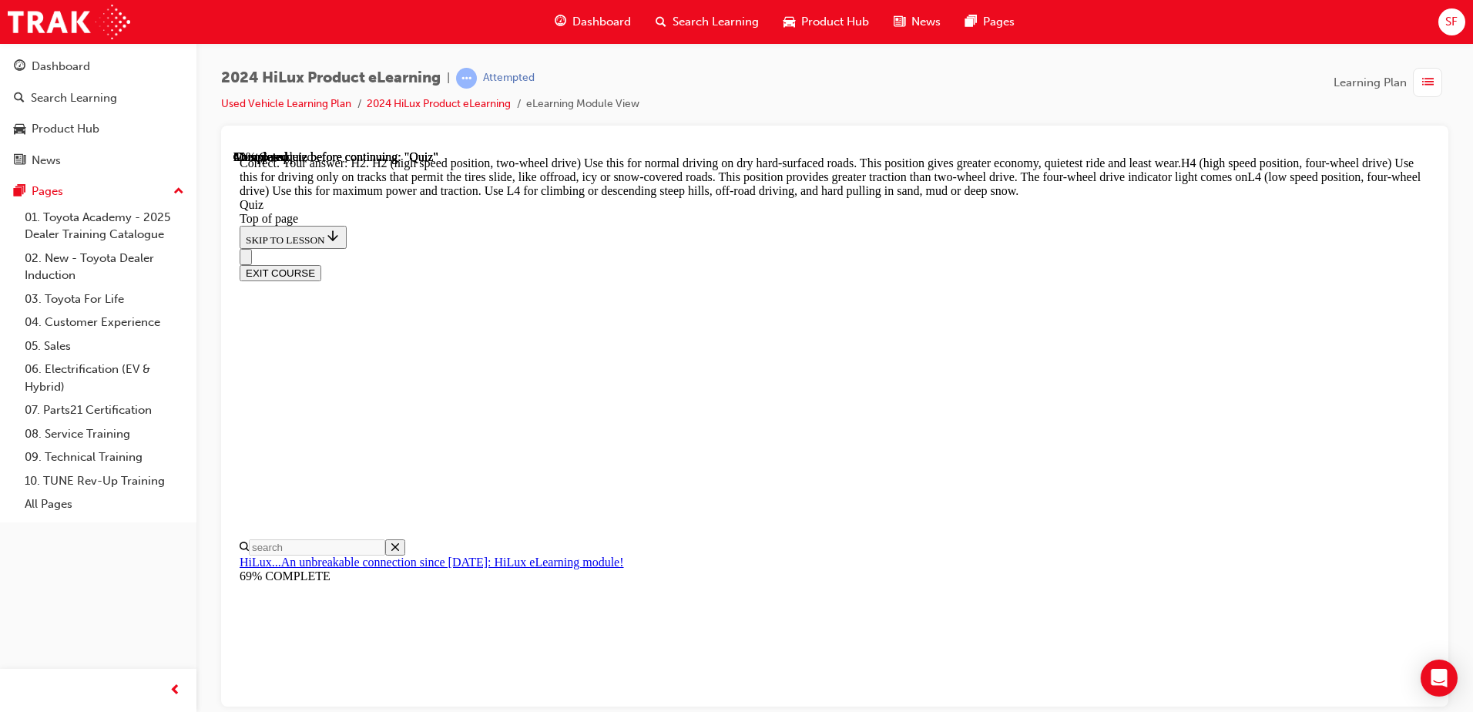
scroll to position [542, 0]
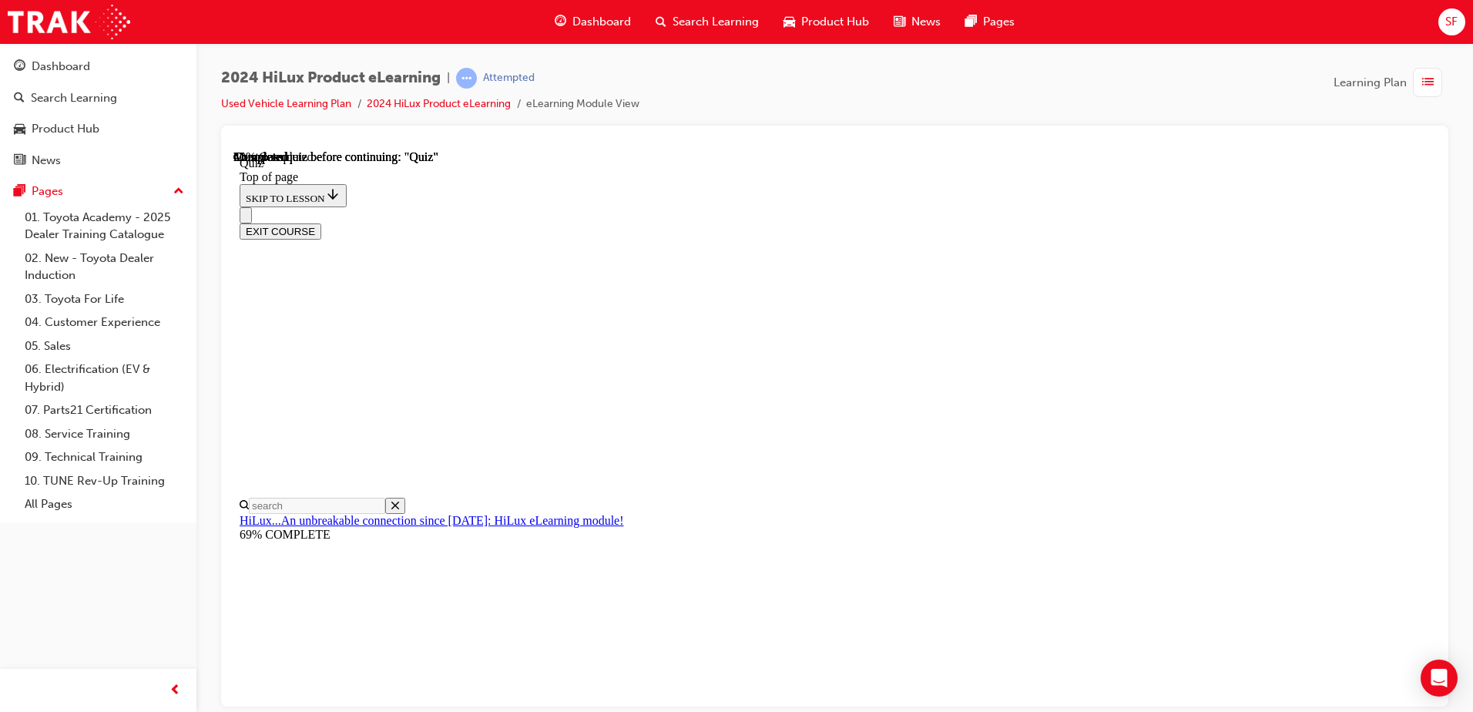
scroll to position [304, 0]
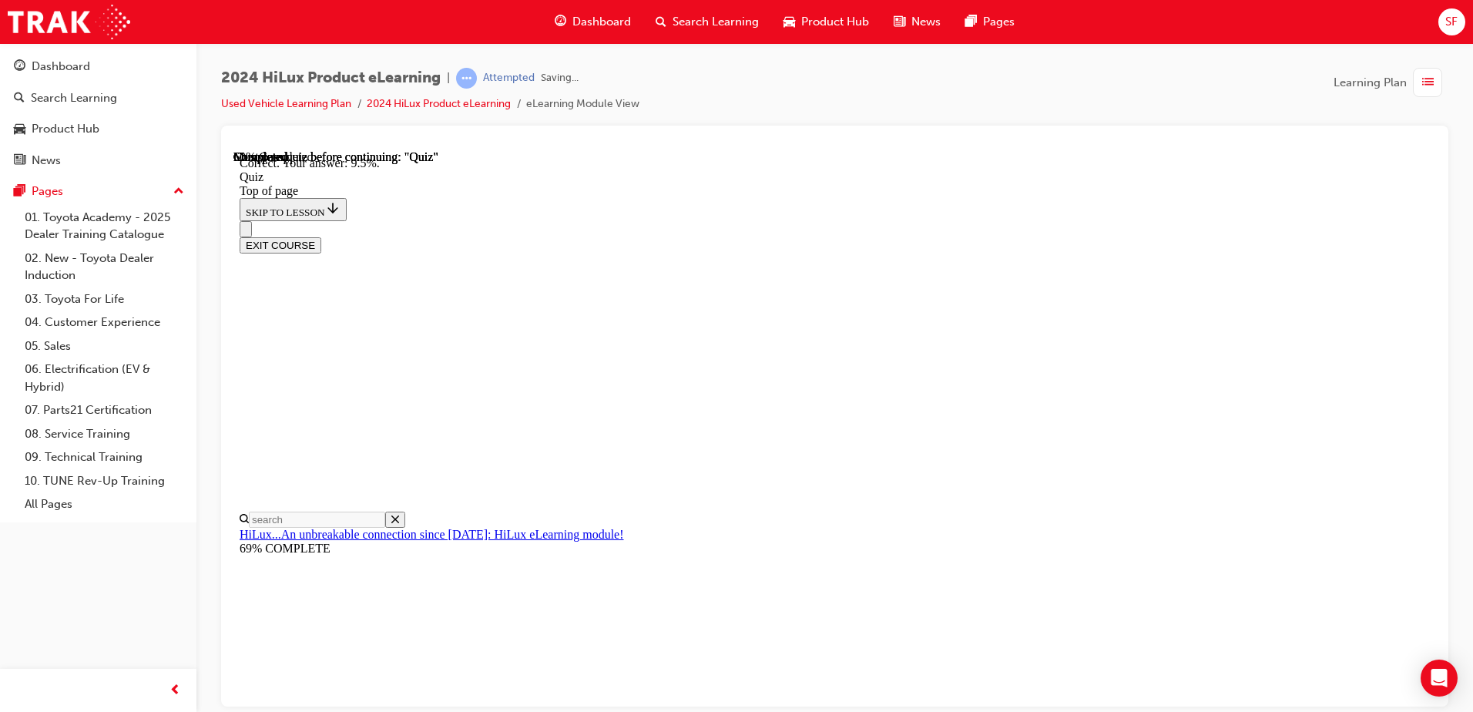
scroll to position [353, 0]
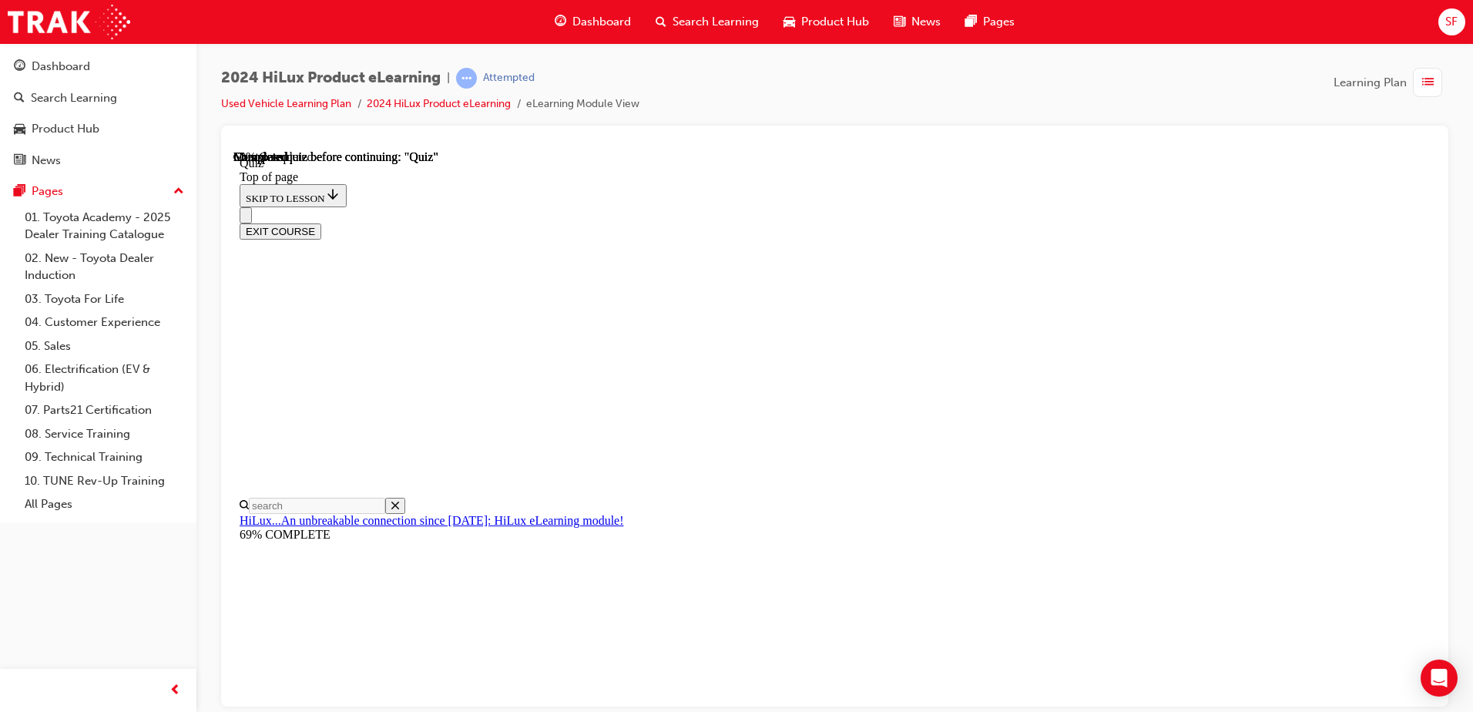
scroll to position [386, 0]
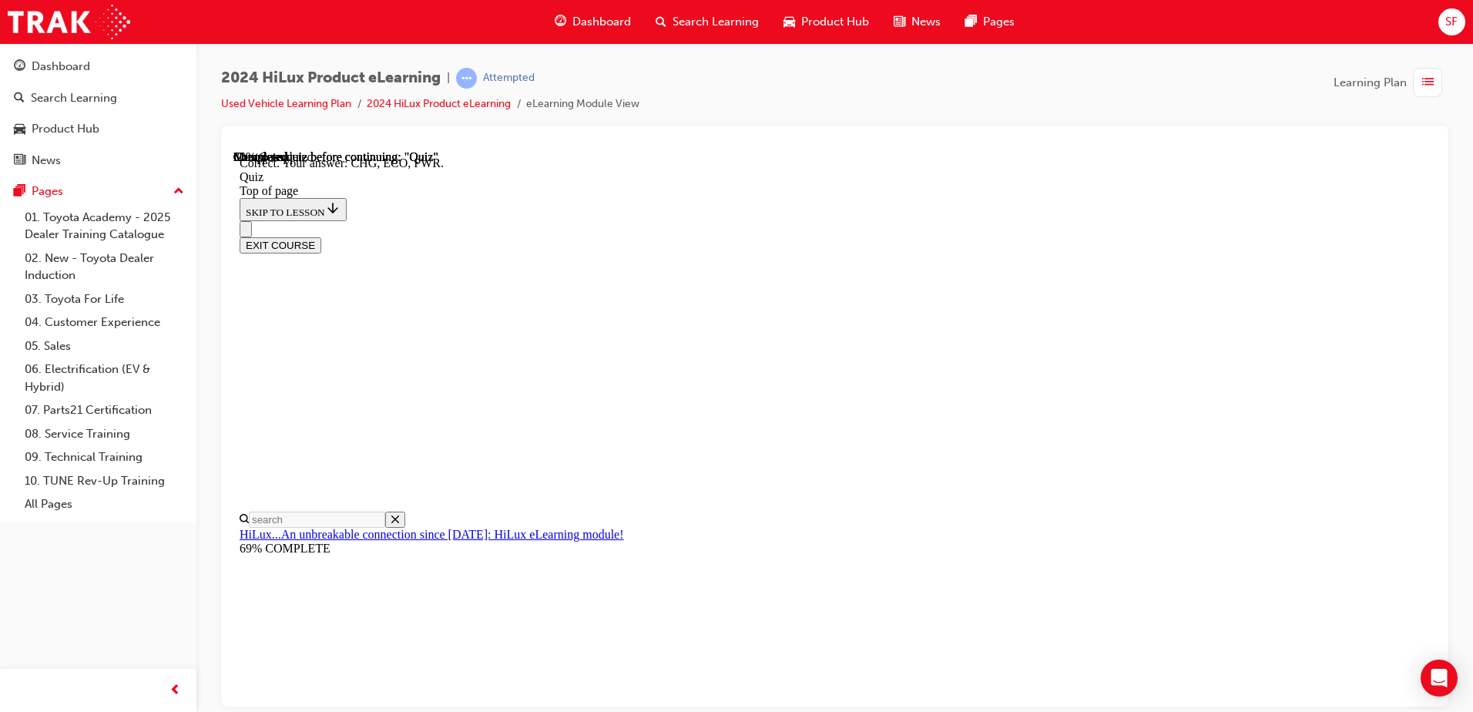
scroll to position [496, 0]
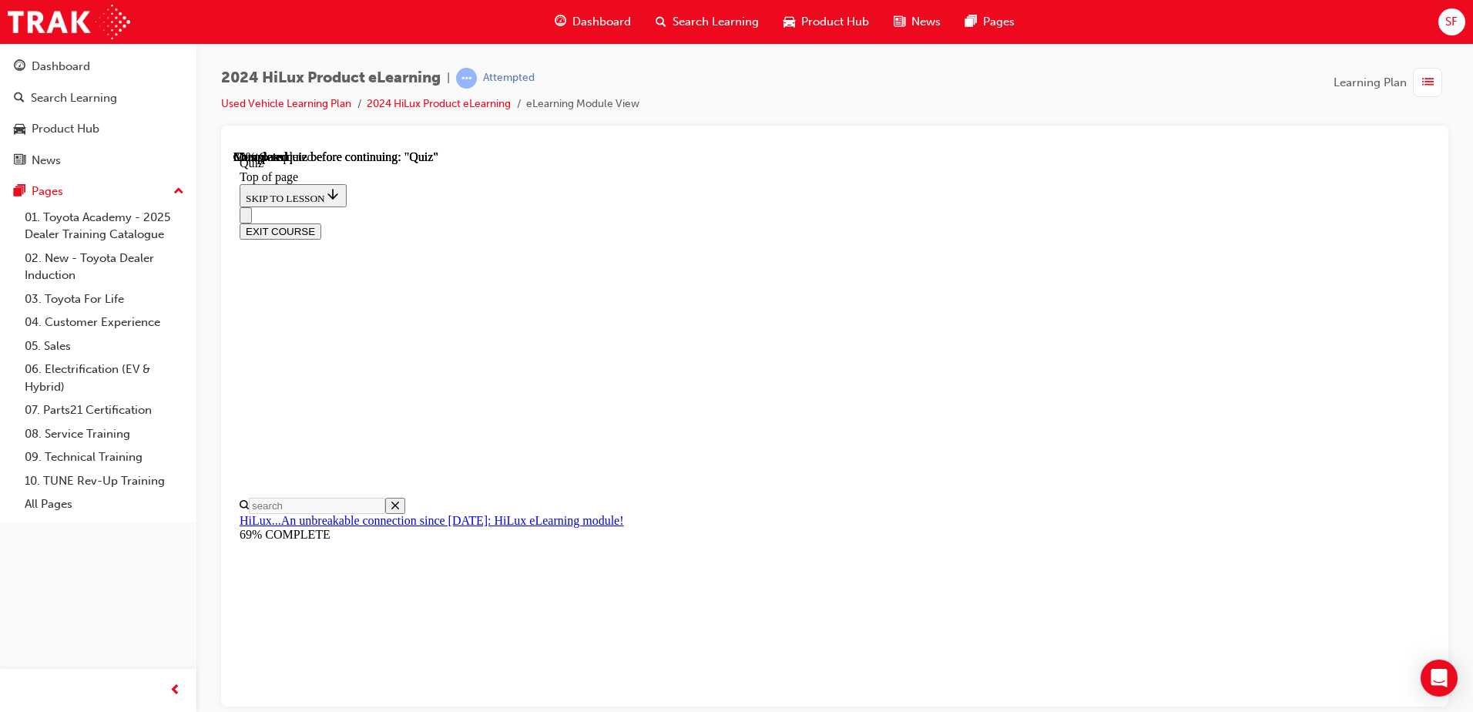
scroll to position [129, 0]
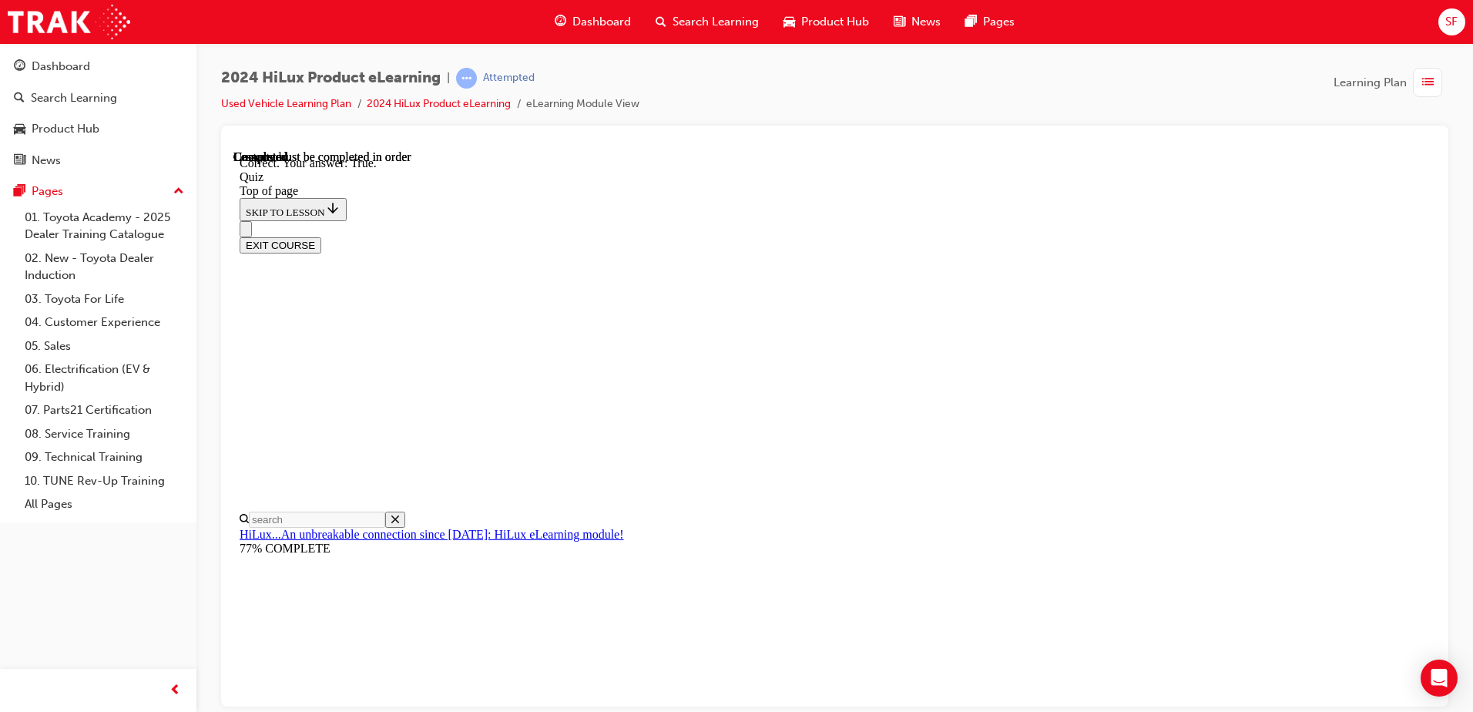
scroll to position [177, 0]
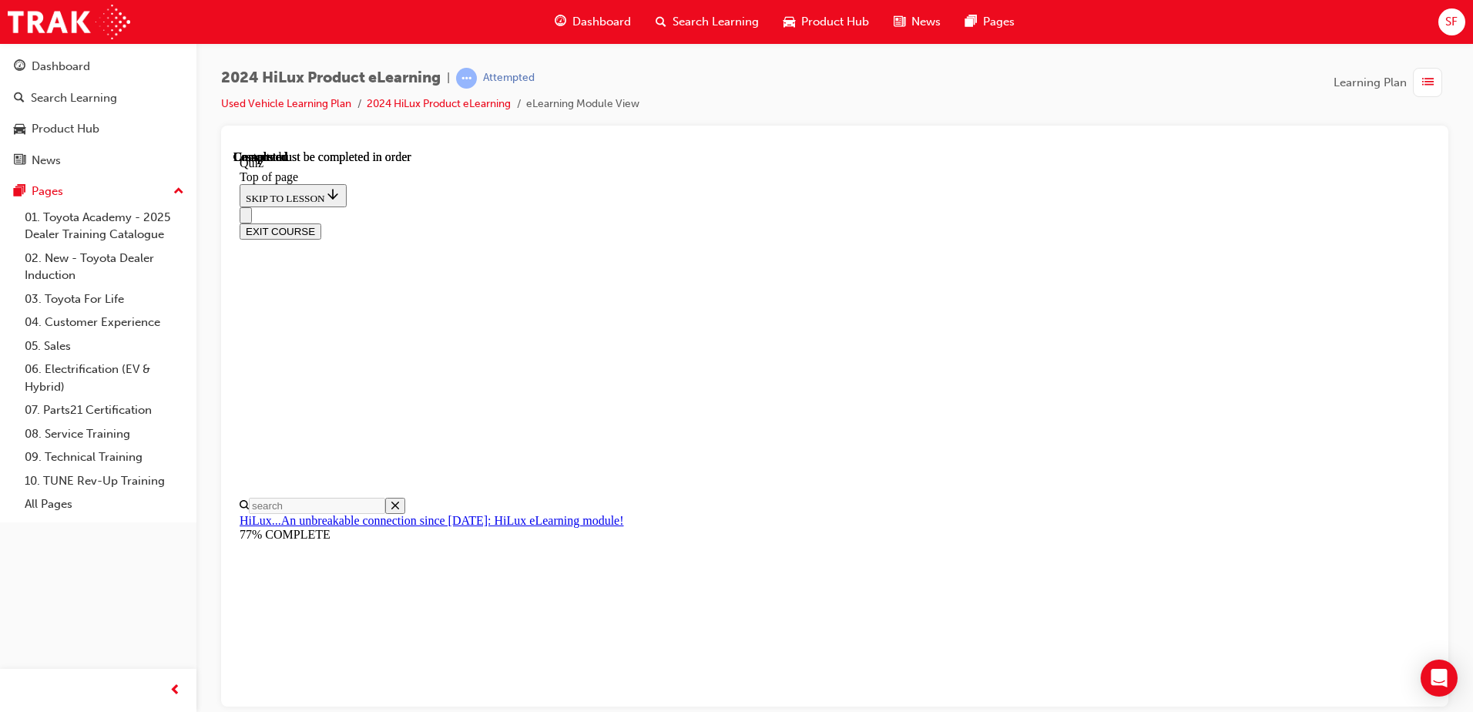
scroll to position [280, 0]
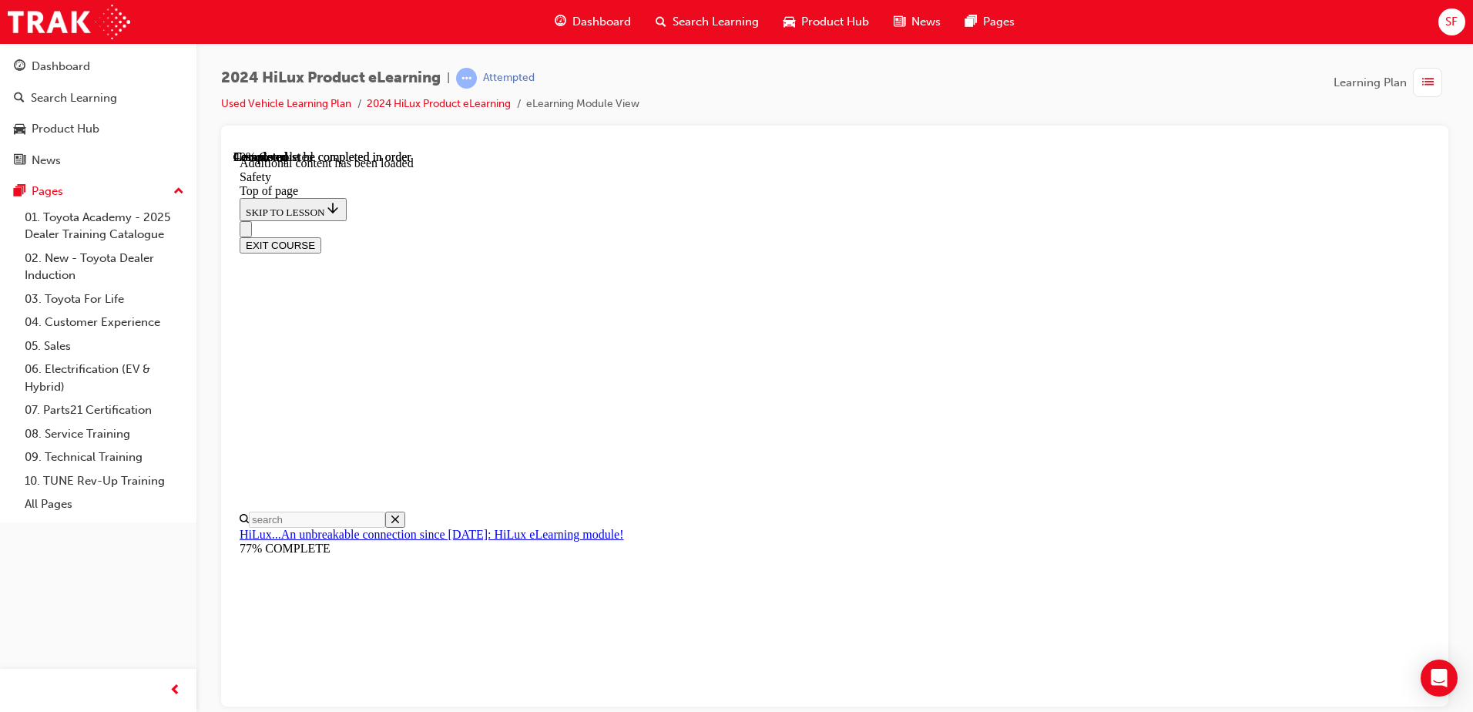
scroll to position [809, 0]
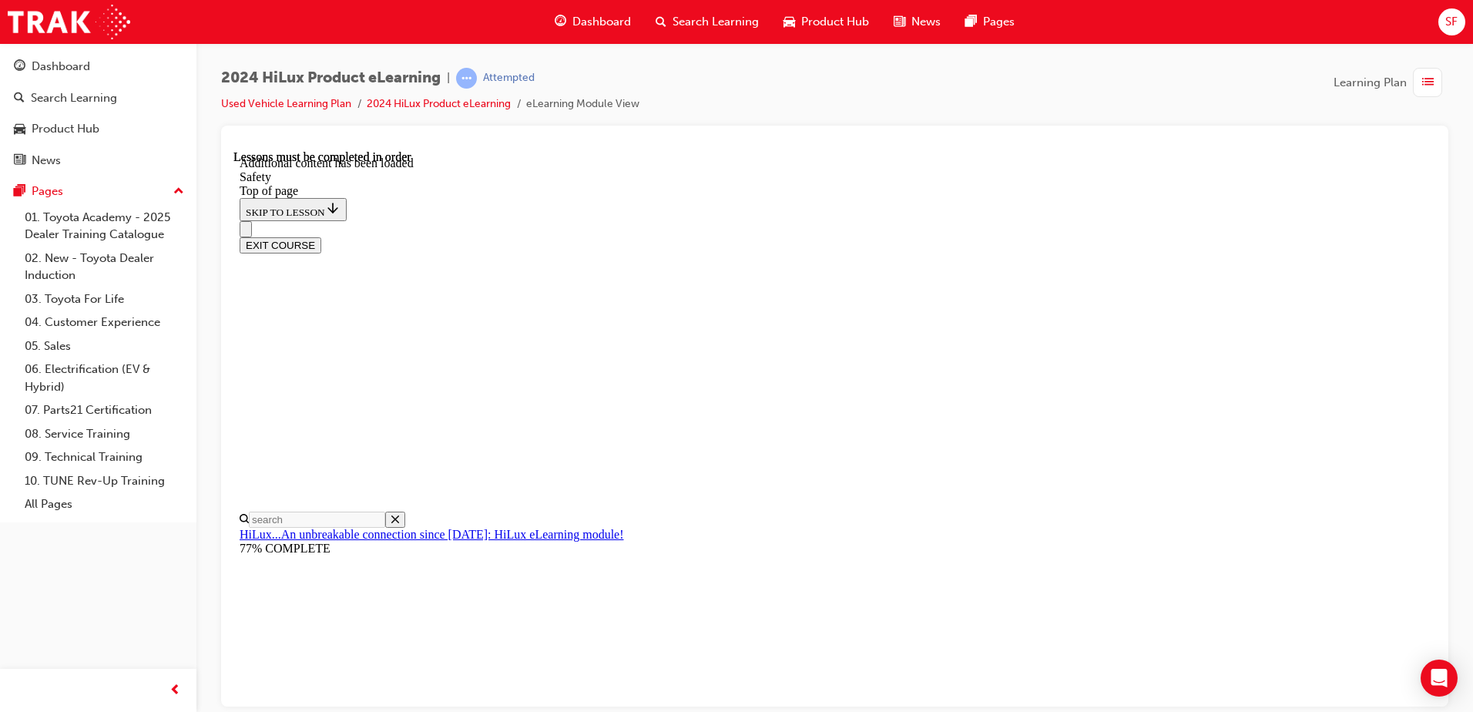
scroll to position [619, 0]
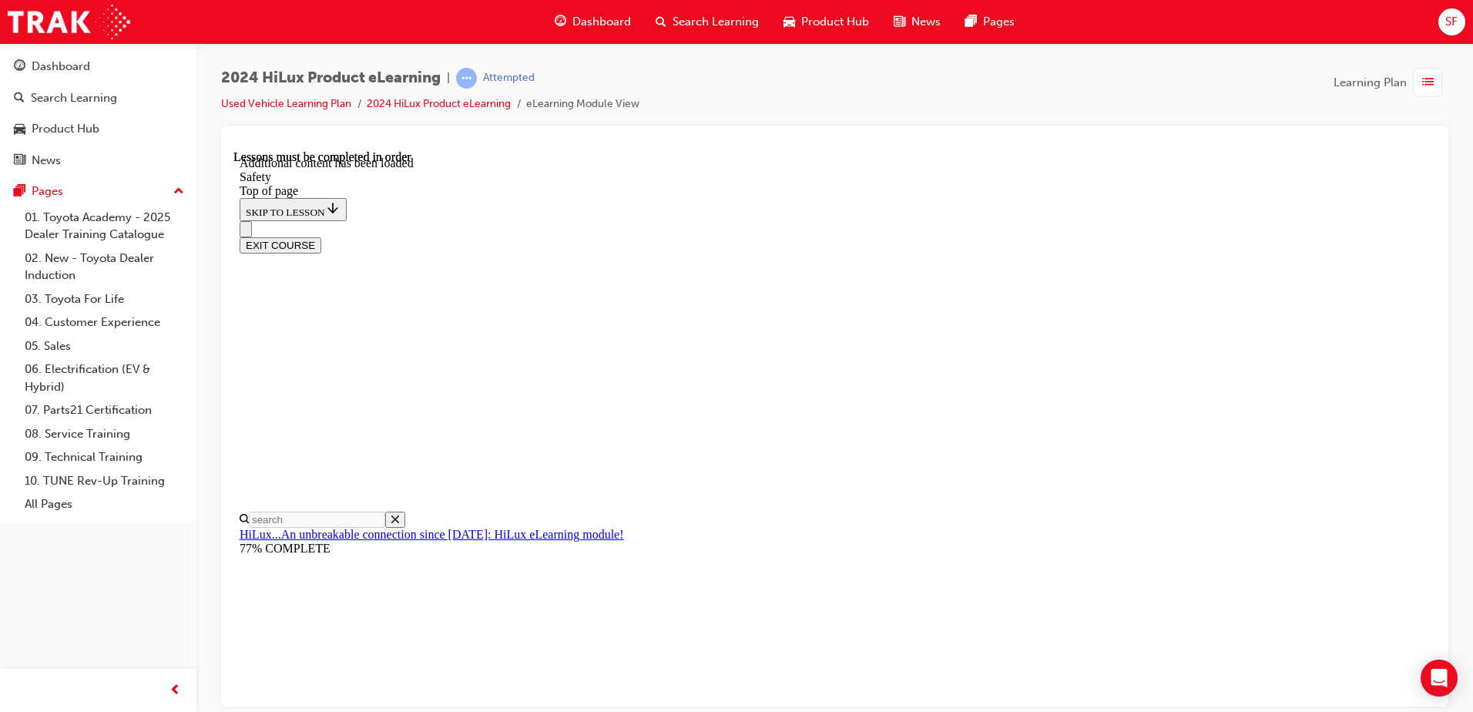
scroll to position [3182, 0]
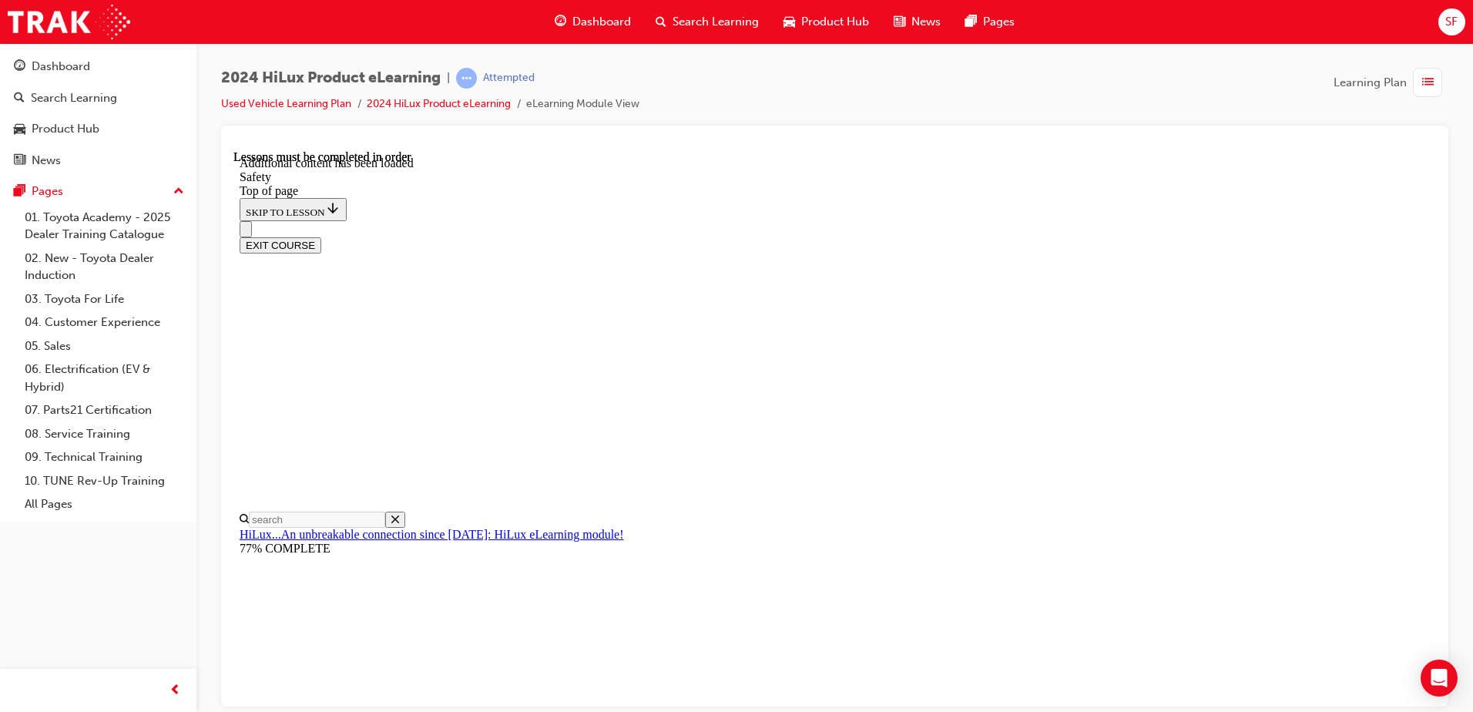
scroll to position [3019, 0]
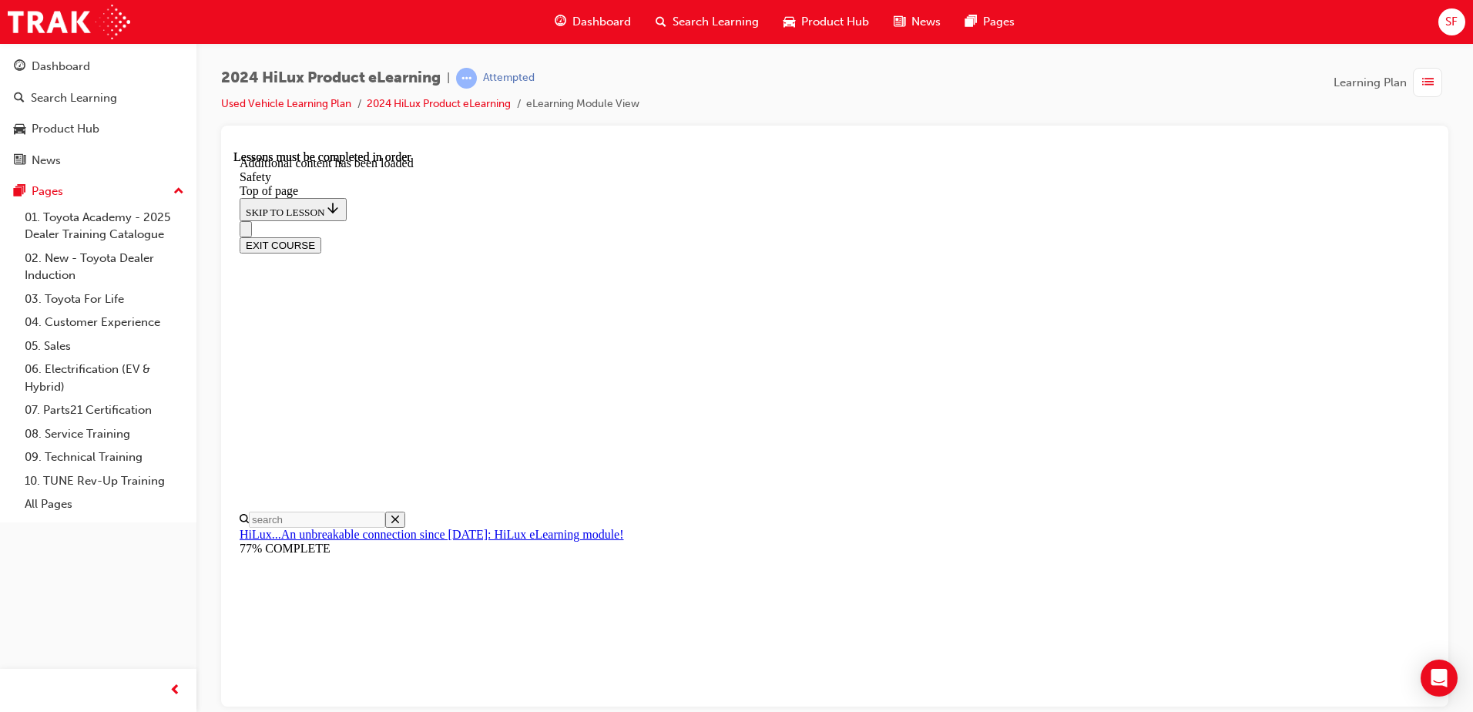
scroll to position [3096, 0]
drag, startPoint x: 632, startPoint y: 390, endPoint x: 642, endPoint y: 395, distance: 11.4
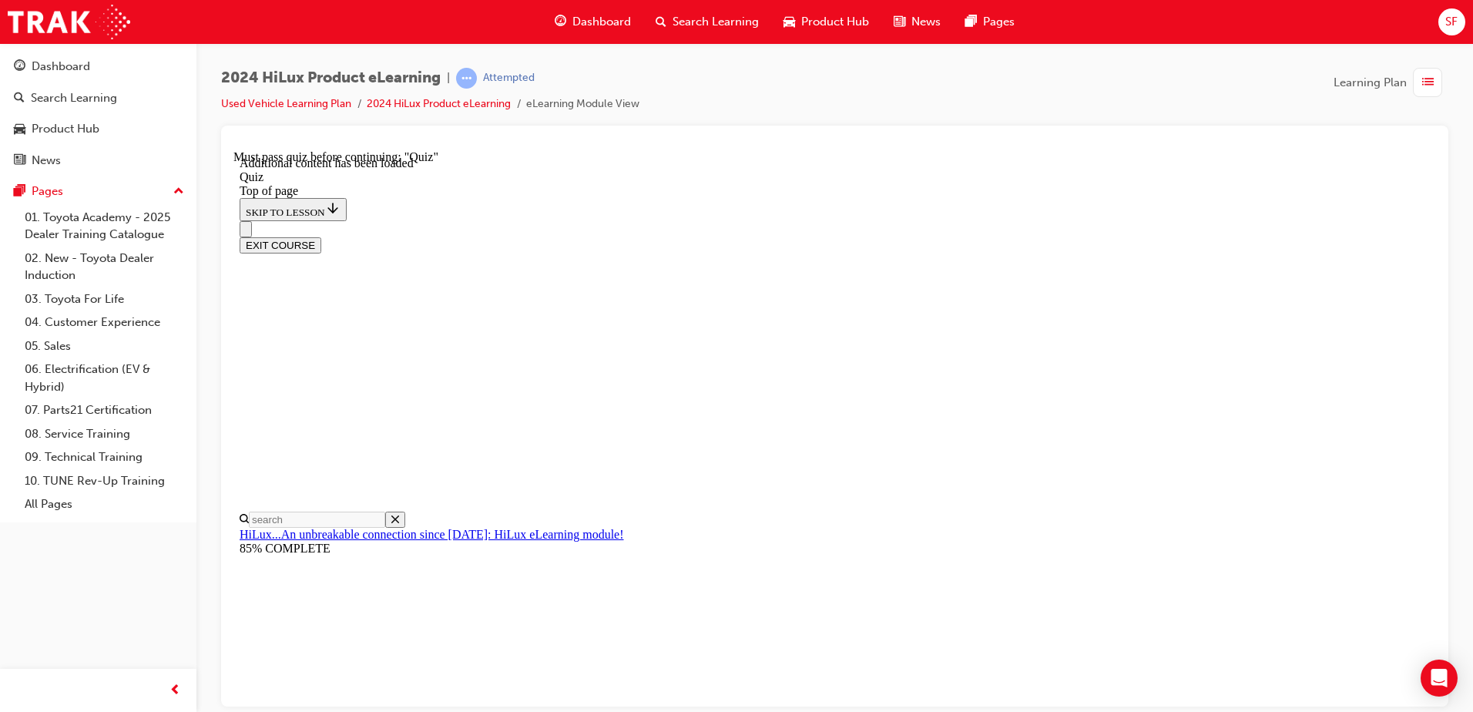
scroll to position [48, 0]
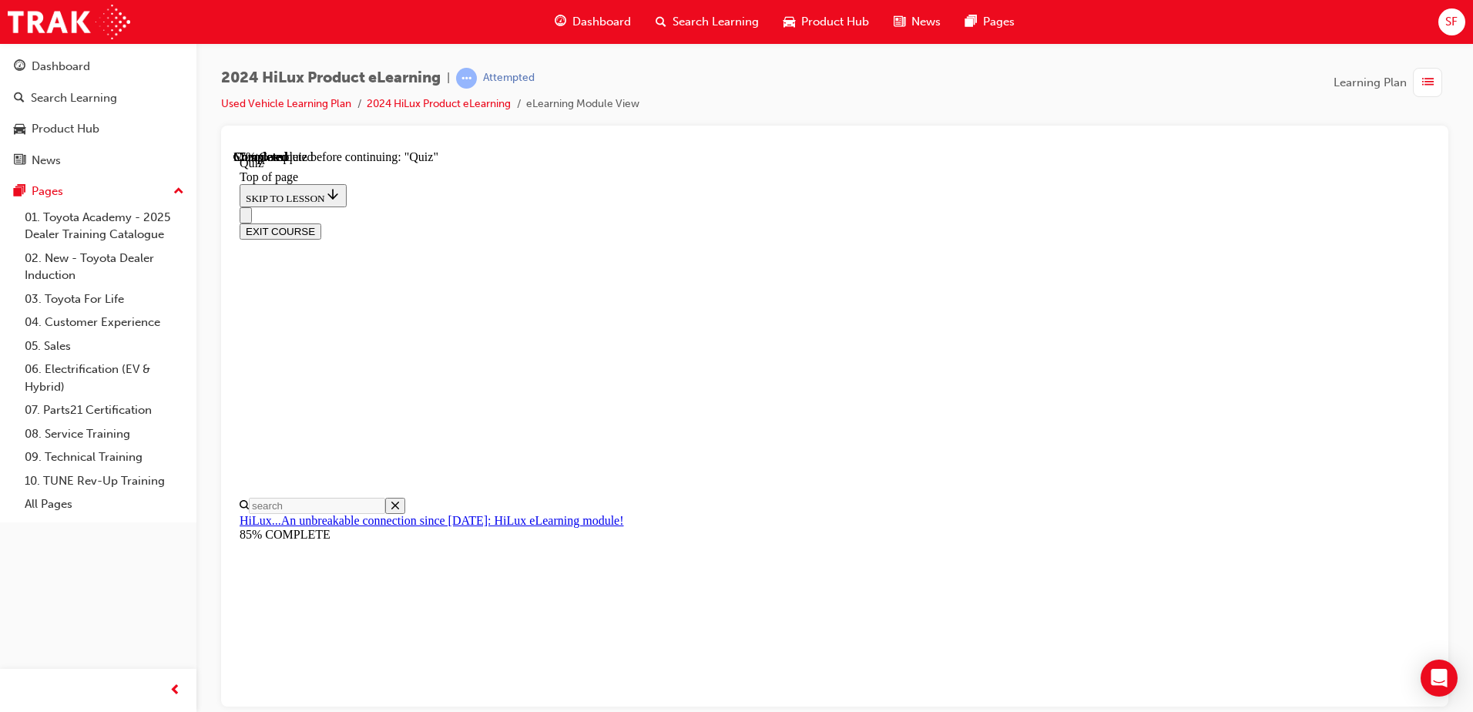
drag, startPoint x: 1001, startPoint y: 560, endPoint x: 968, endPoint y: 575, distance: 36.5
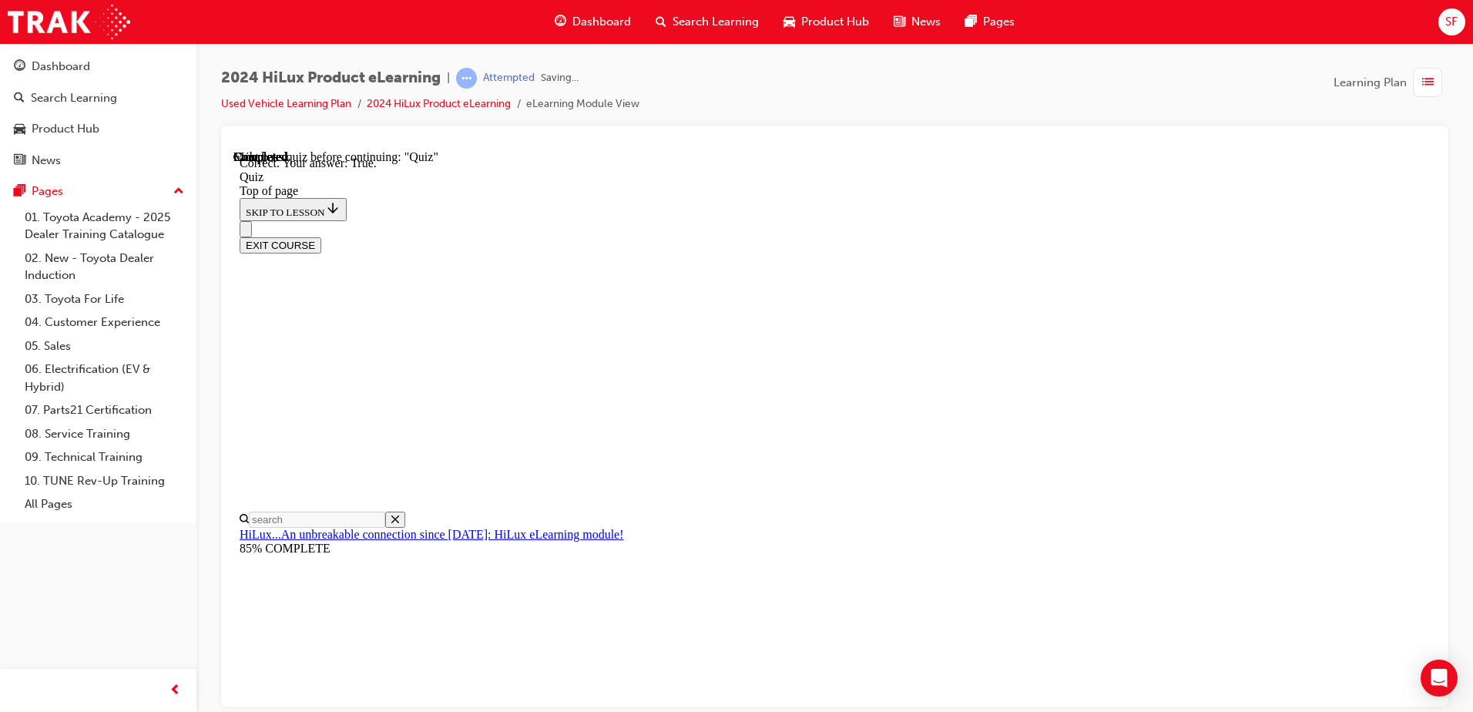
scroll to position [177, 0]
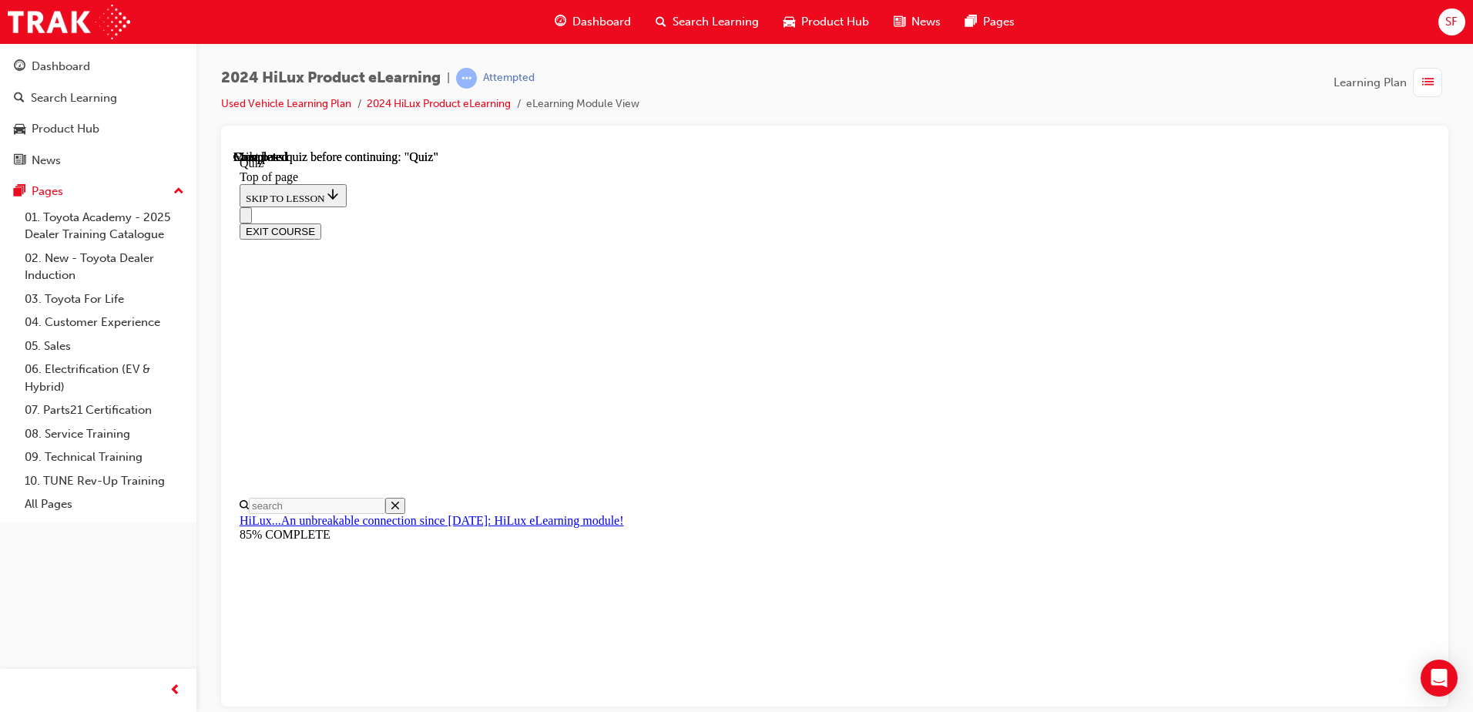
scroll to position [280, 0]
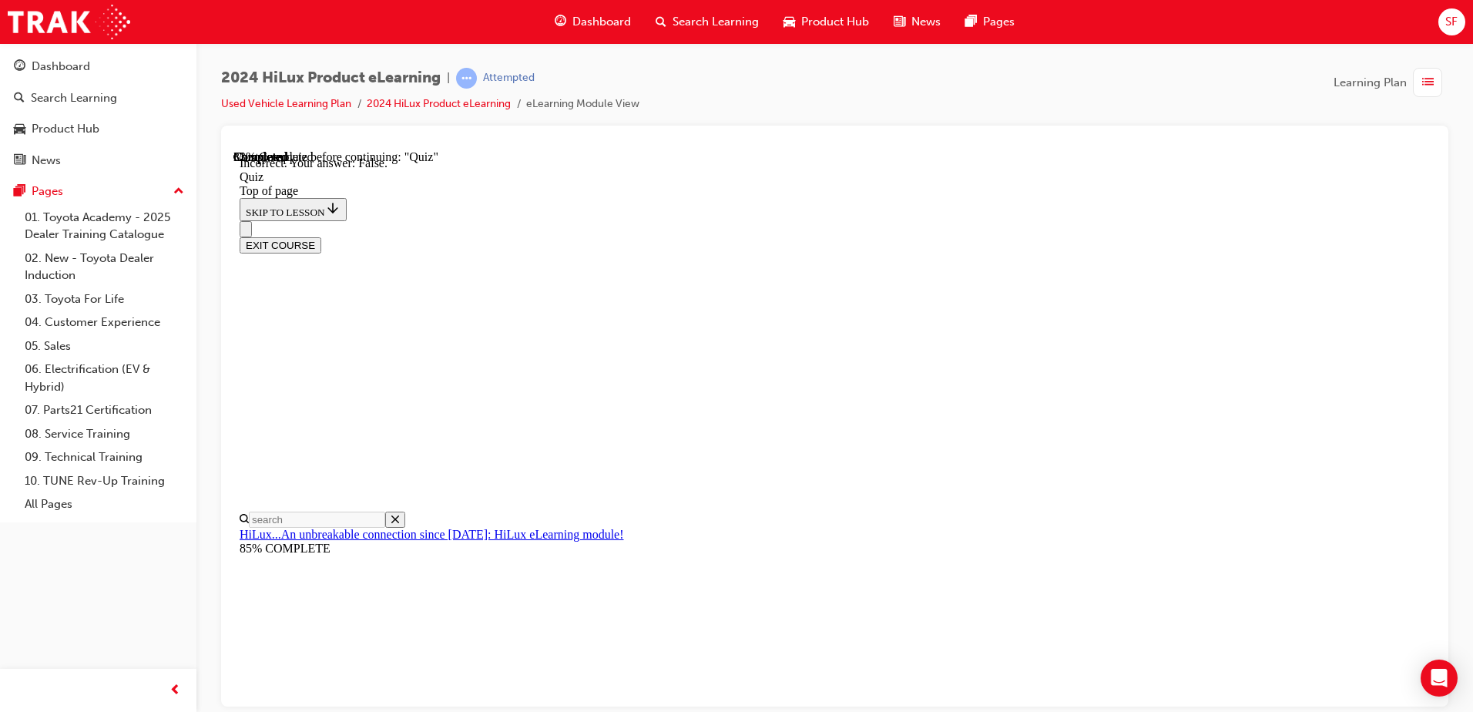
scroll to position [177, 0]
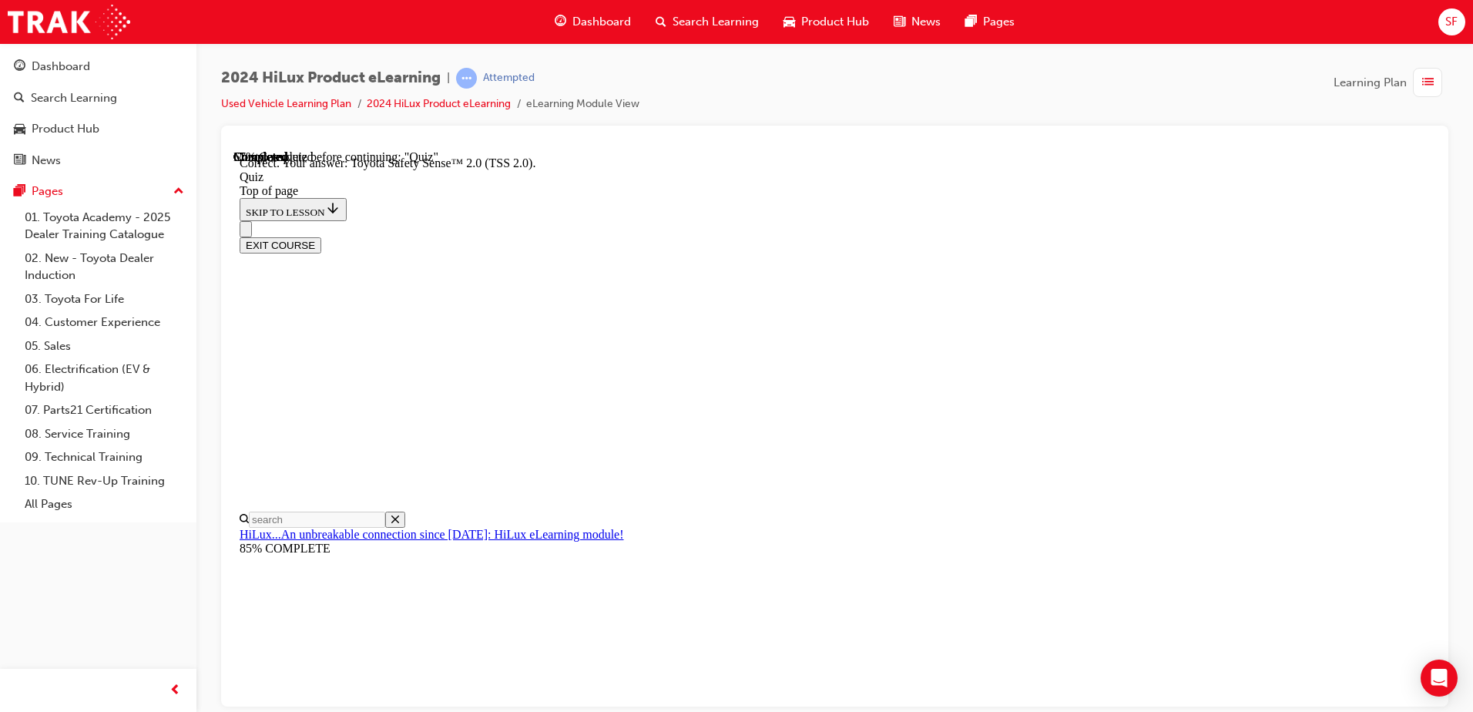
scroll to position [241, 0]
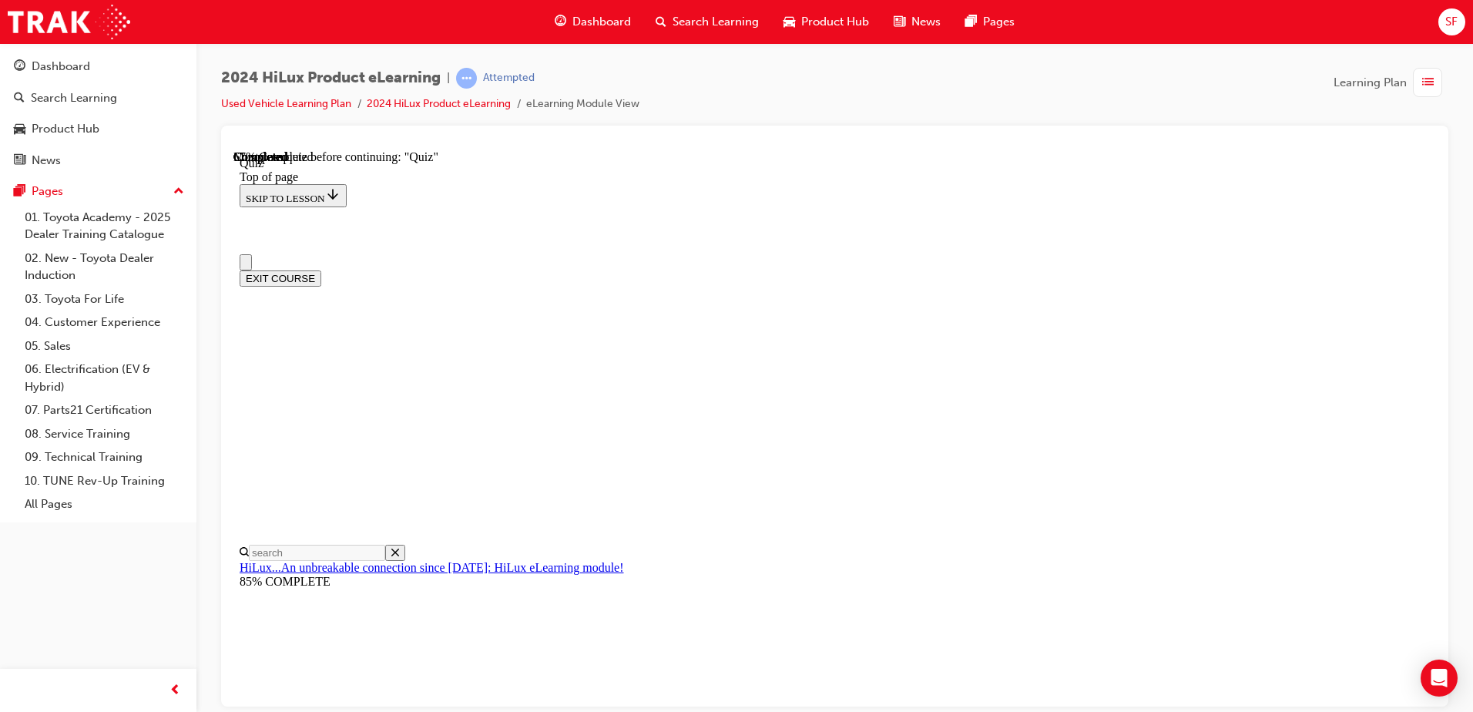
scroll to position [0, 0]
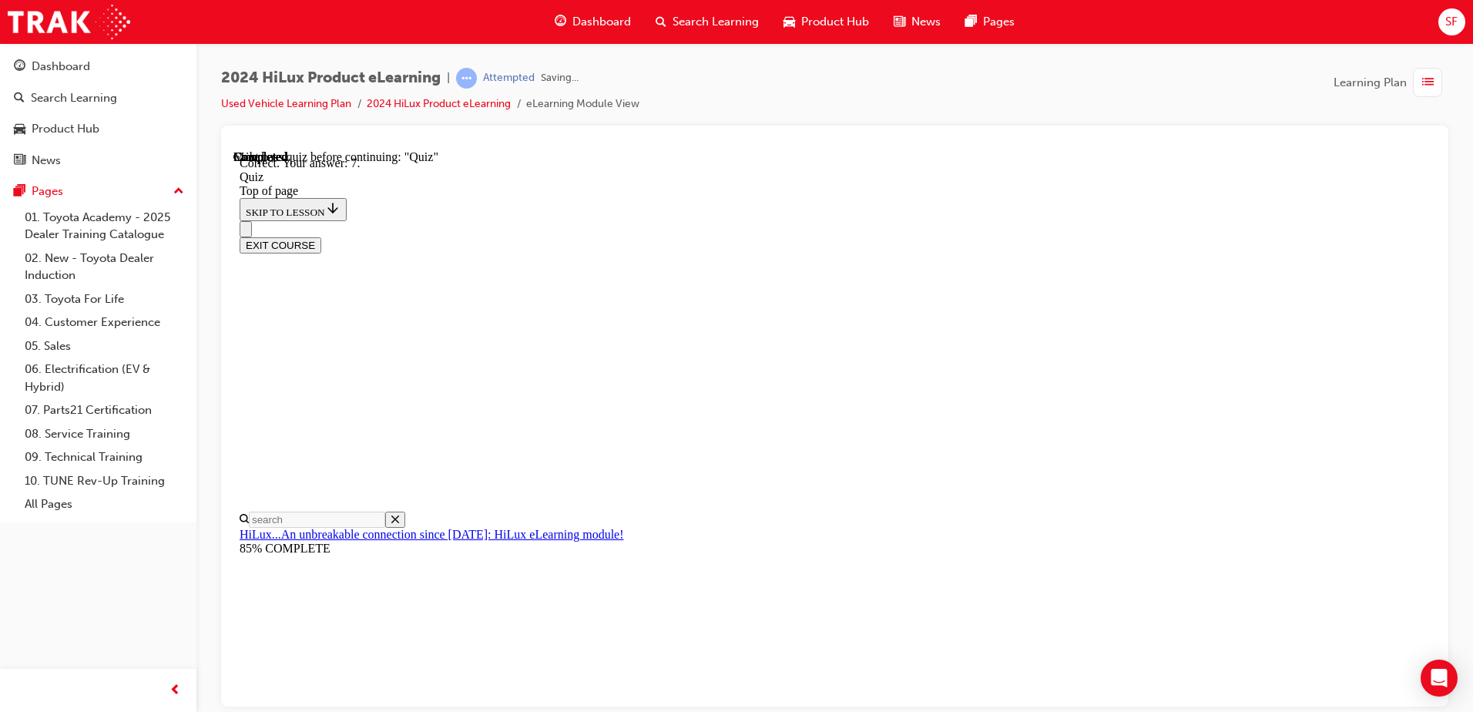
scroll to position [239, 0]
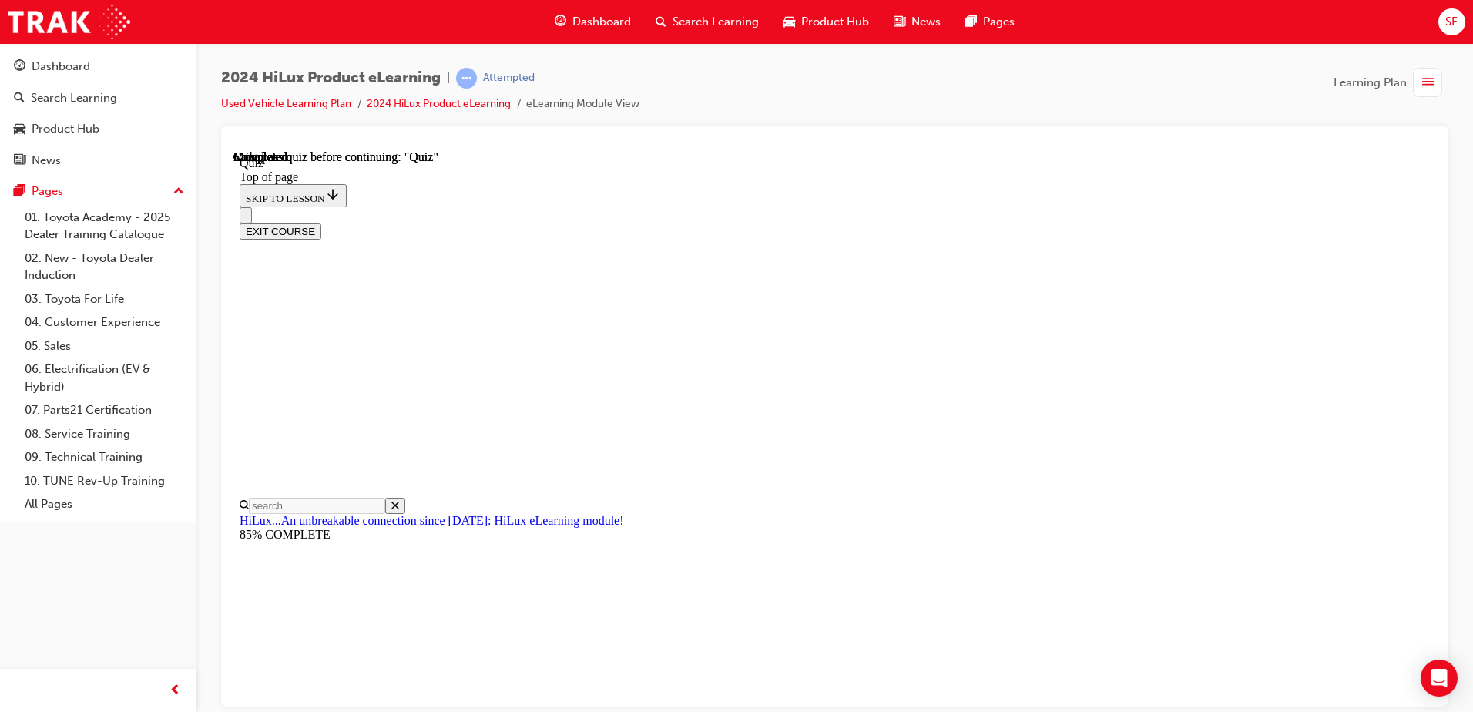
scroll to position [280, 0]
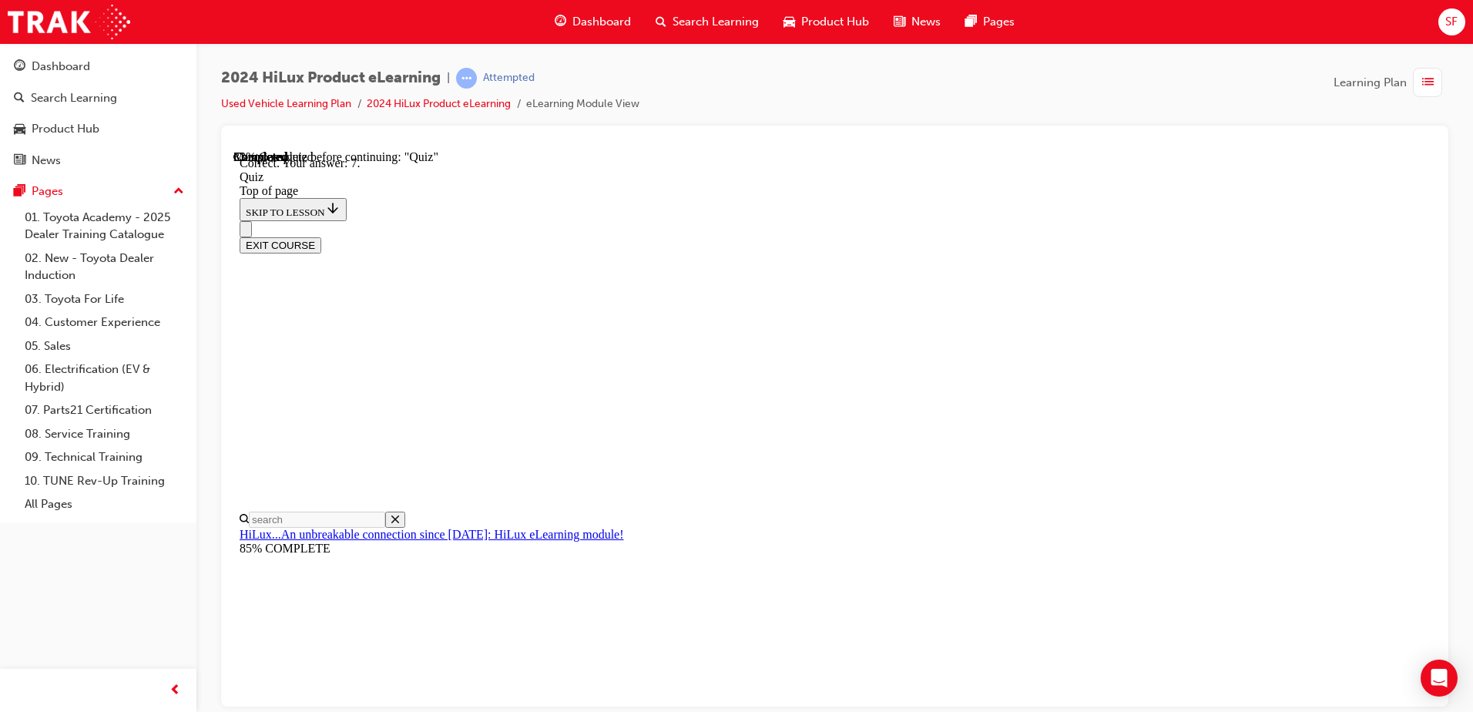
scroll to position [239, 0]
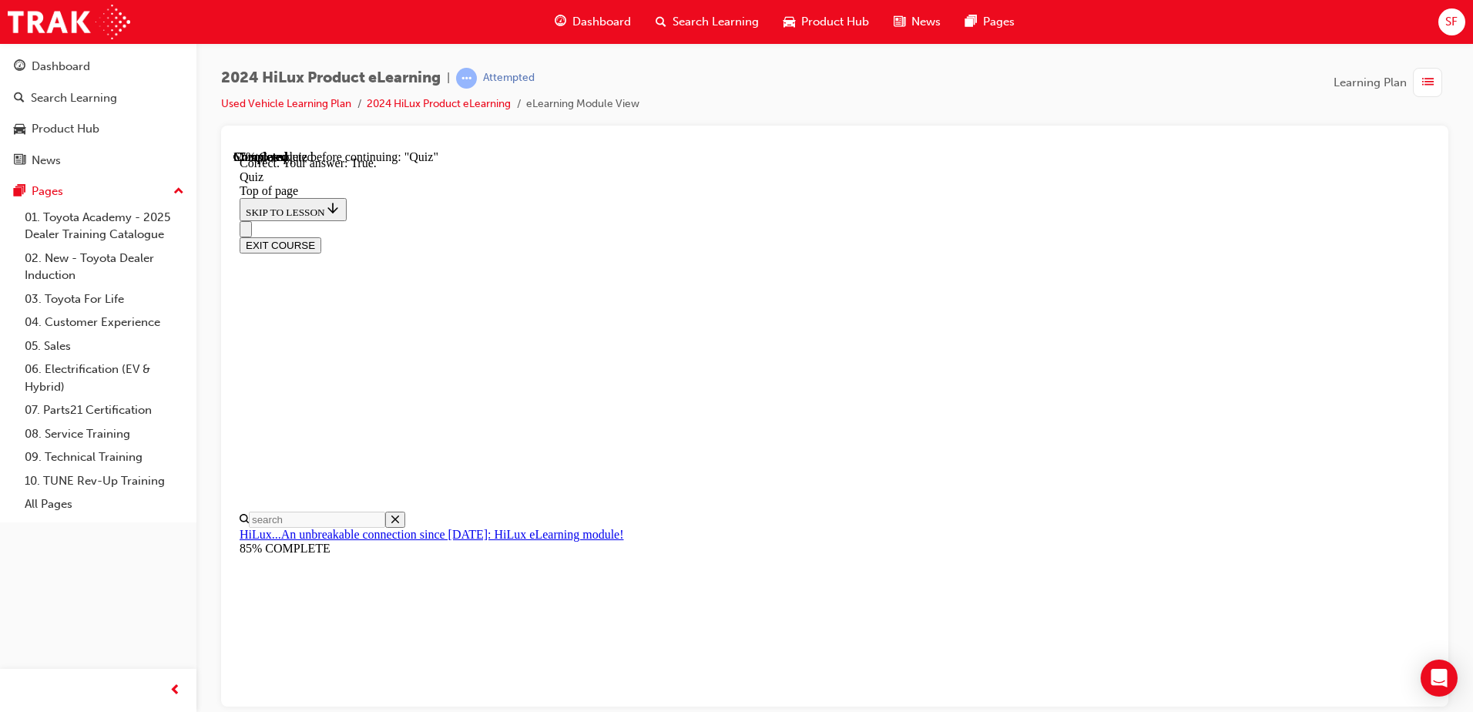
scroll to position [177, 0]
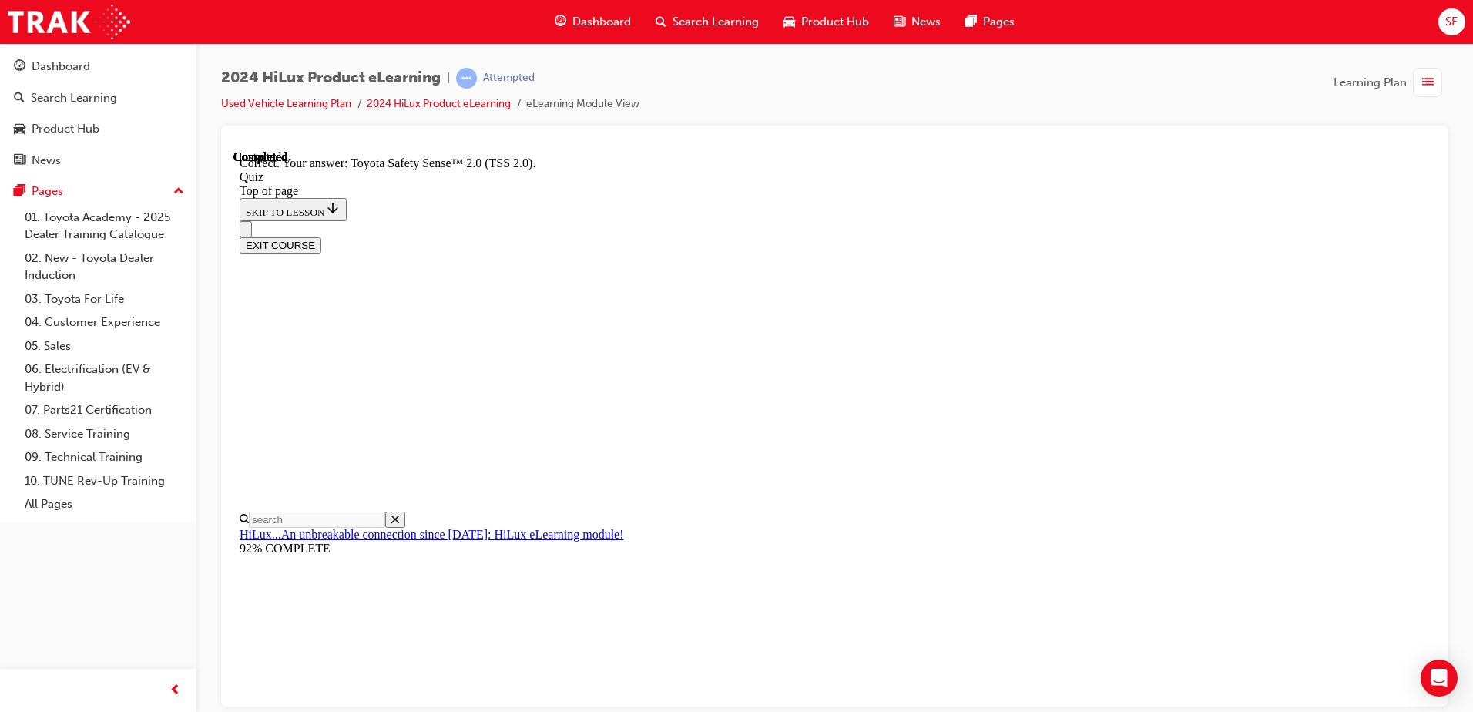
scroll to position [241, 0]
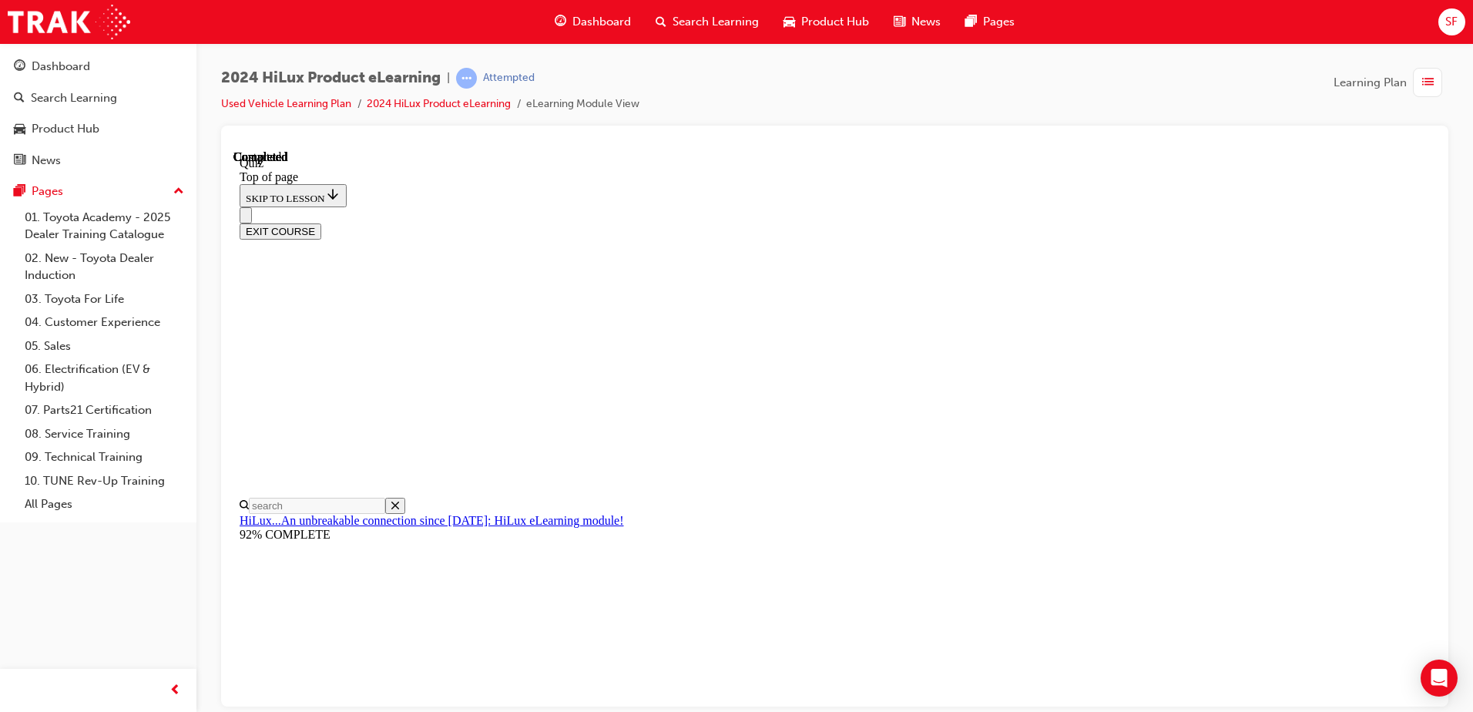
scroll to position [280, 0]
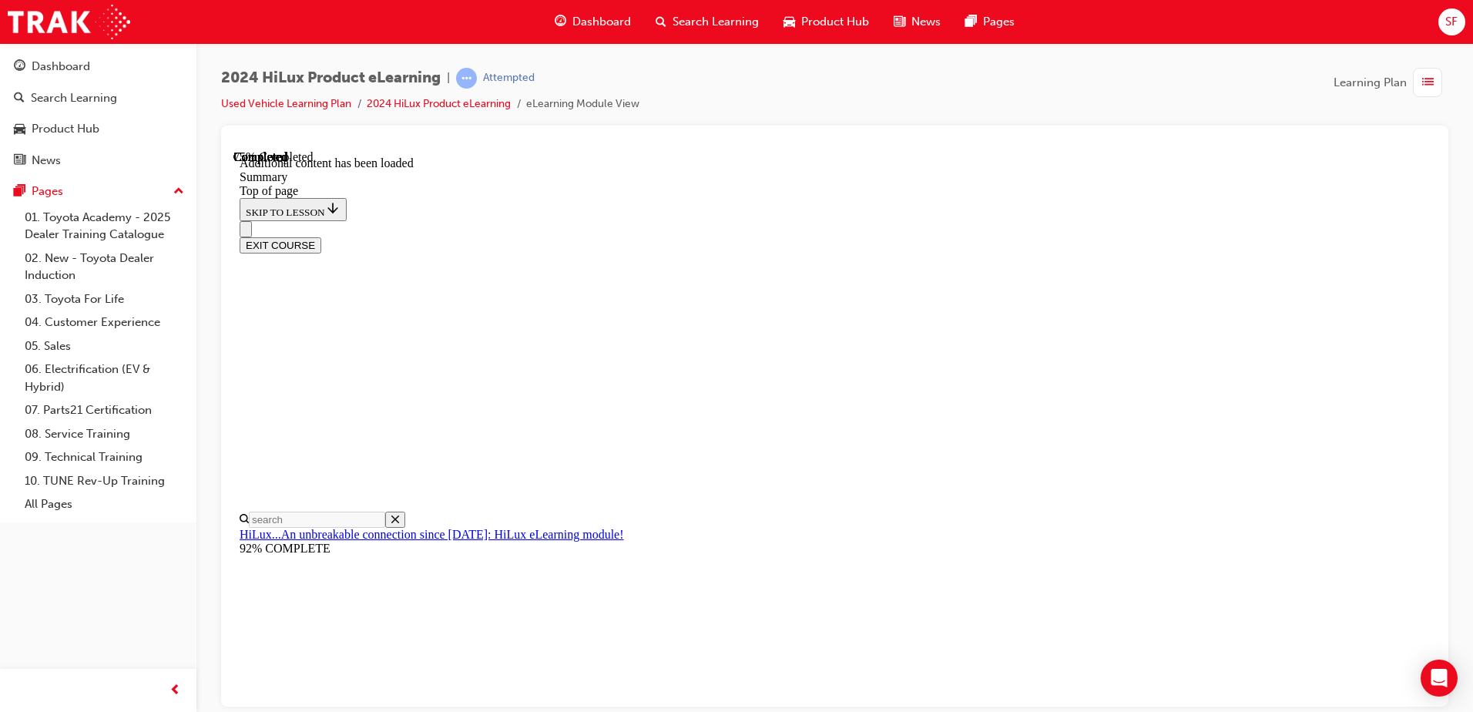
scroll to position [1354, 0]
click at [321, 237] on button "EXIT COURSE" at bounding box center [281, 245] width 82 height 16
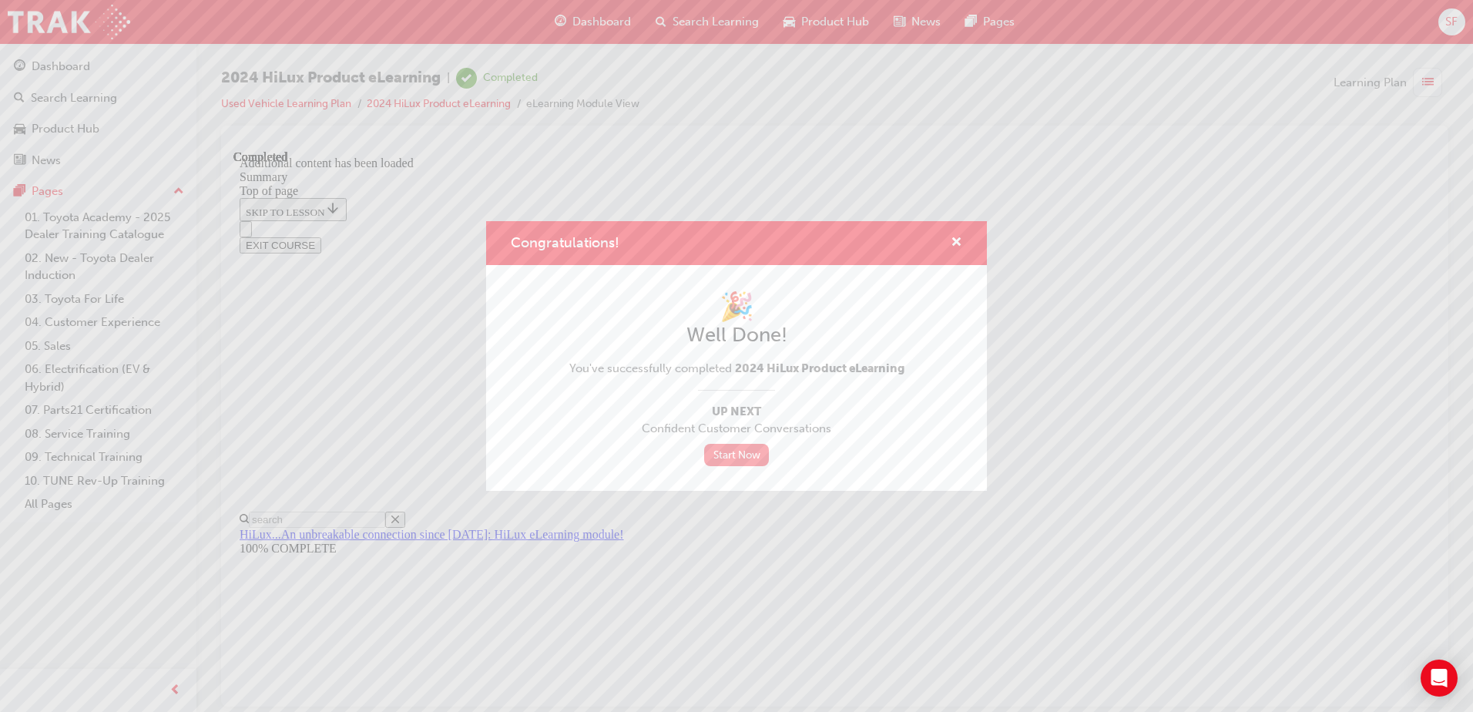
click at [729, 452] on link "Start Now" at bounding box center [736, 455] width 65 height 22
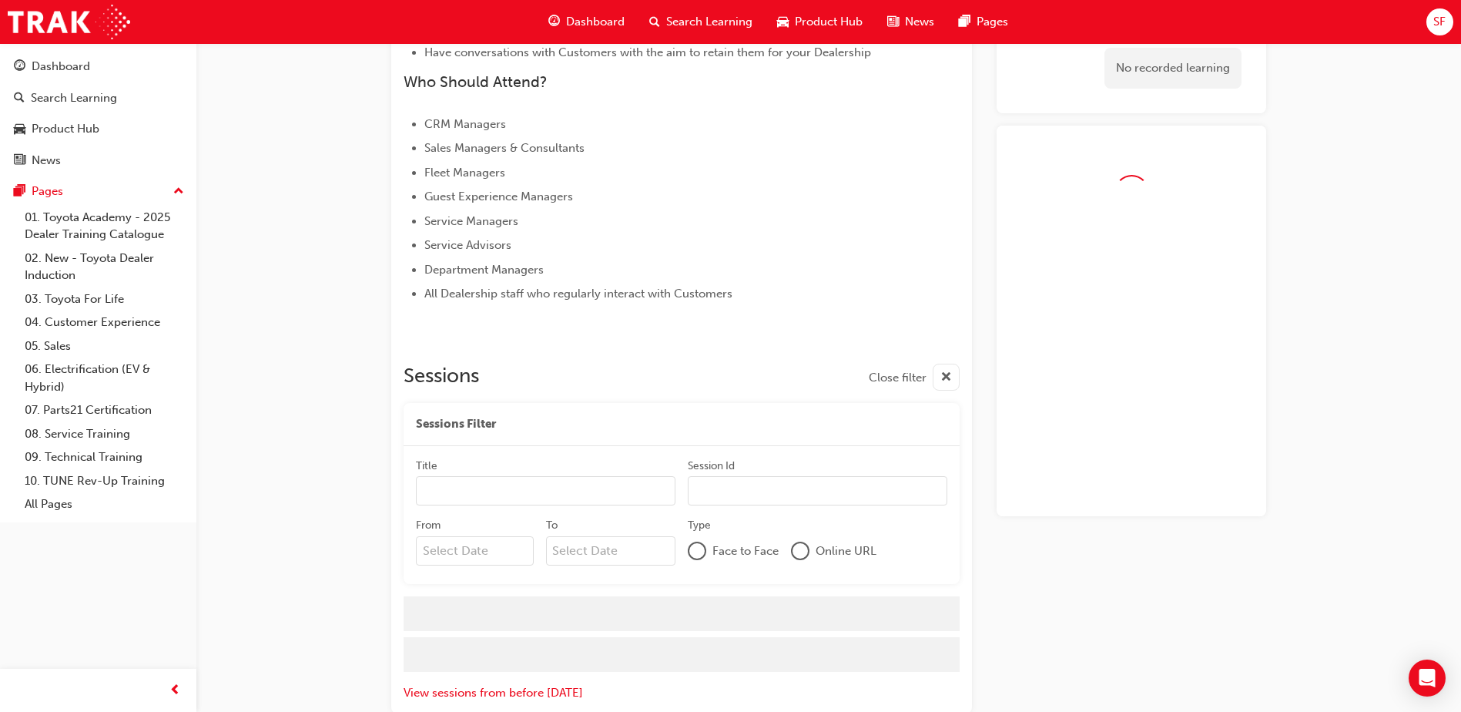
scroll to position [659, 0]
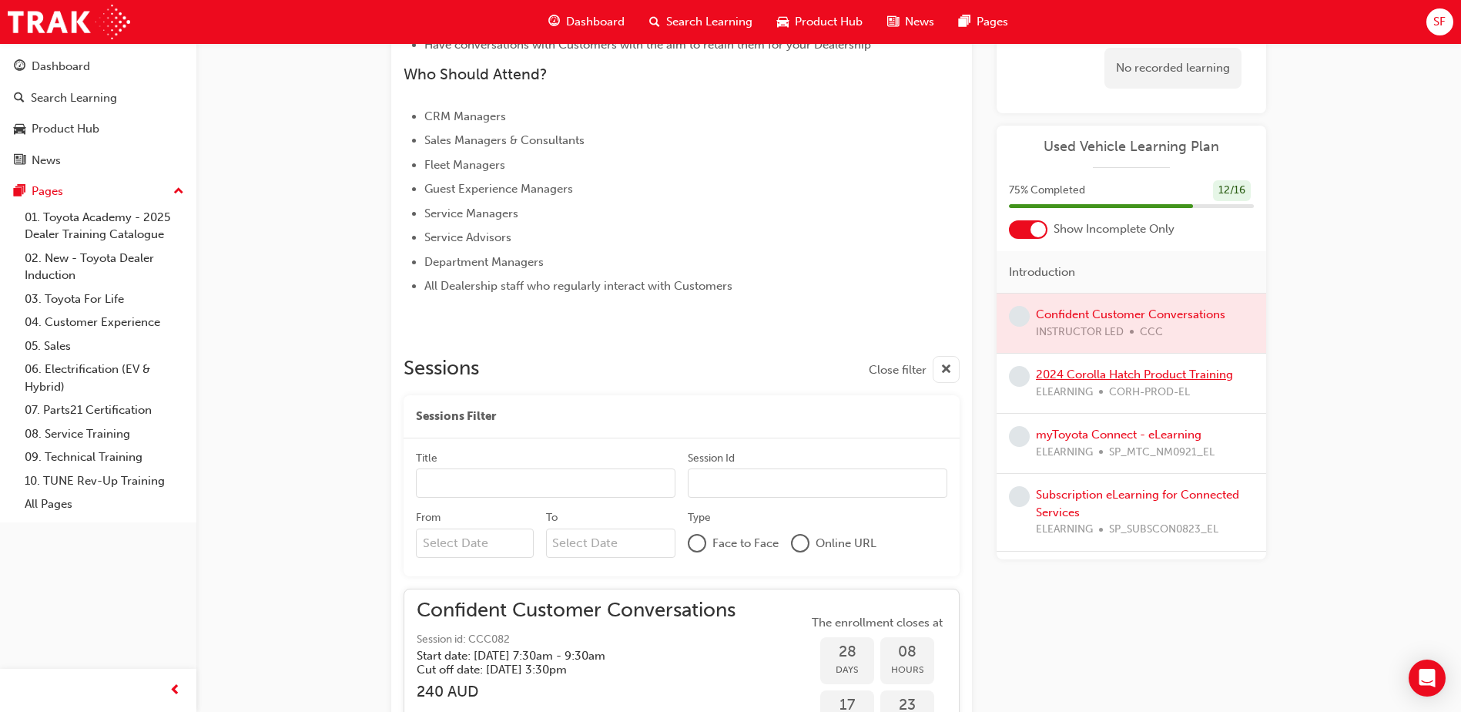
click at [1081, 376] on link "2024 Corolla Hatch Product Training" at bounding box center [1134, 374] width 197 height 14
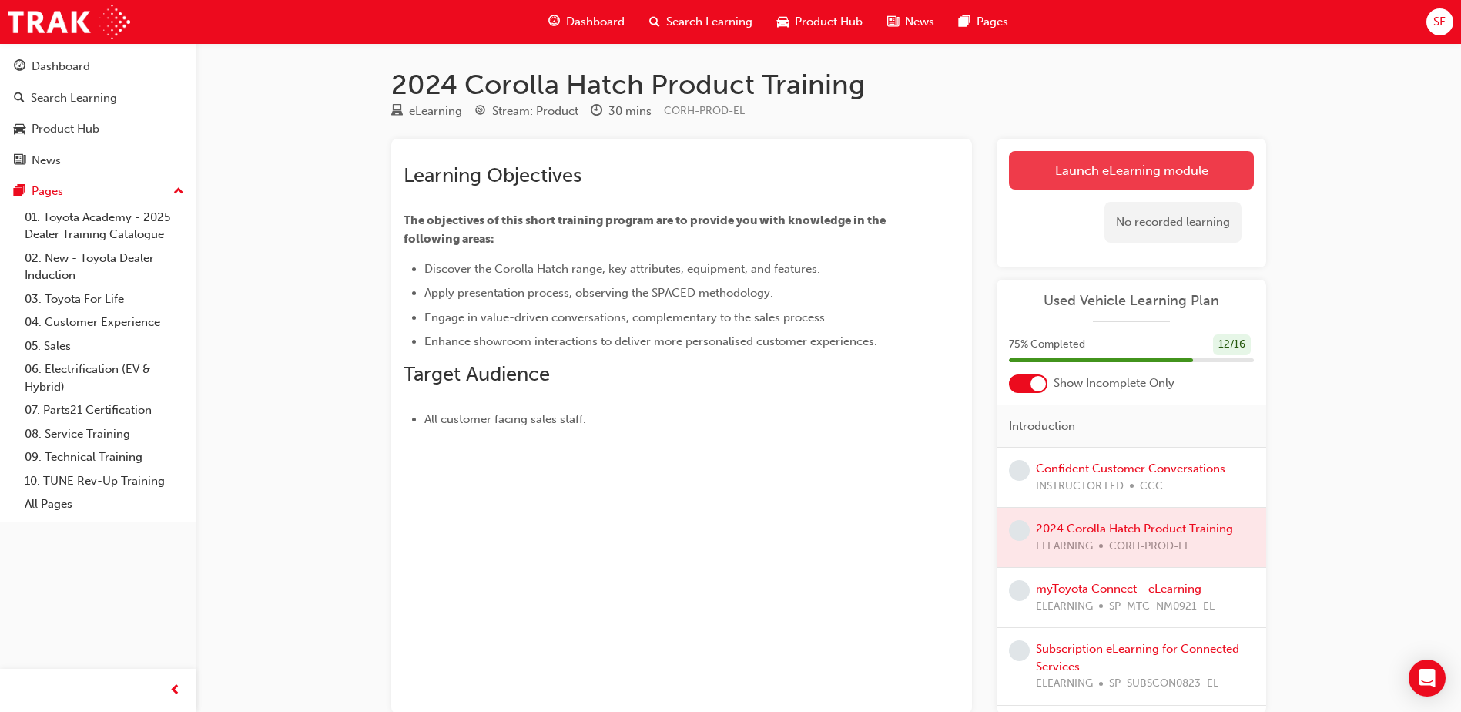
click at [1075, 177] on link "Launch eLearning module" at bounding box center [1131, 170] width 245 height 39
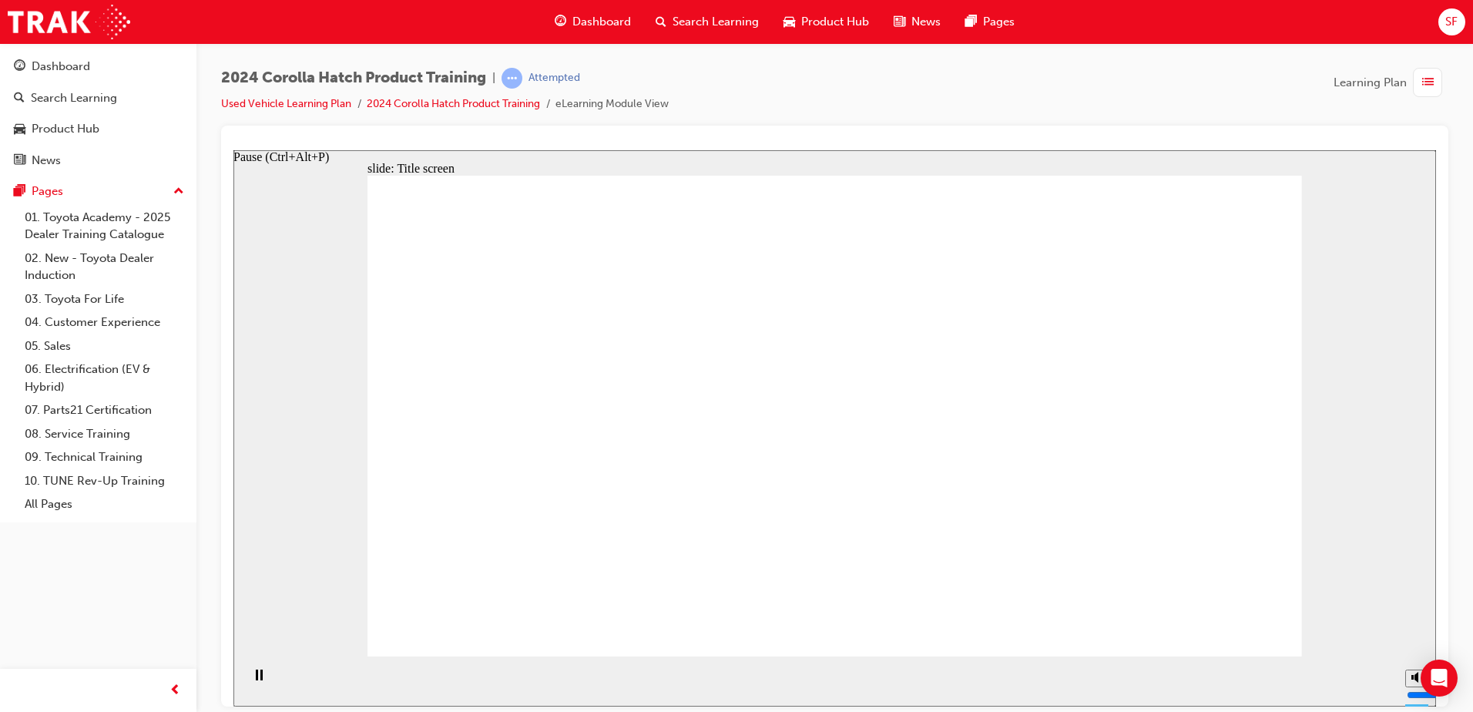
click at [256, 679] on icon "Pause (Ctrl+Alt+P)" at bounding box center [259, 674] width 7 height 11
click at [257, 681] on icon "Play (Ctrl+Alt+P)" at bounding box center [258, 675] width 11 height 12
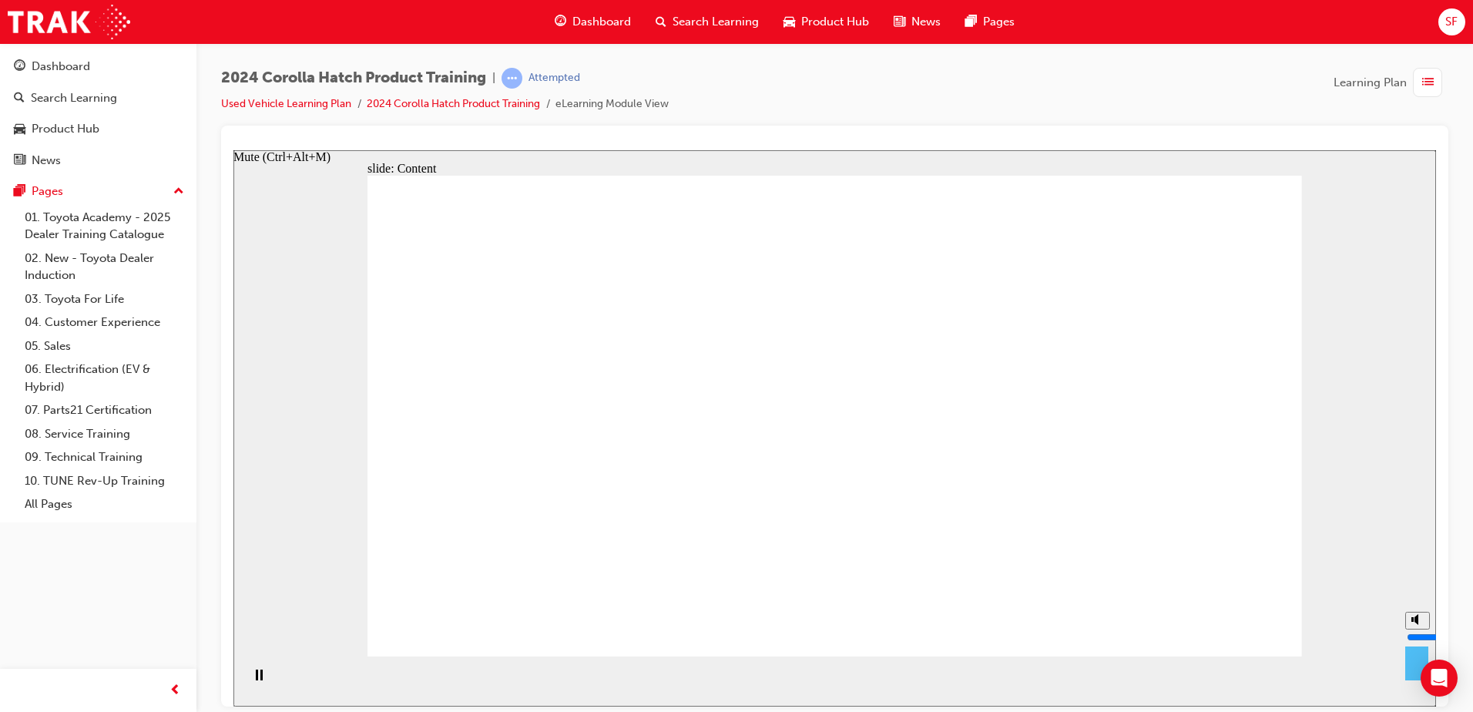
type input "5"
click at [1414, 635] on input "volume" at bounding box center [1456, 636] width 99 height 12
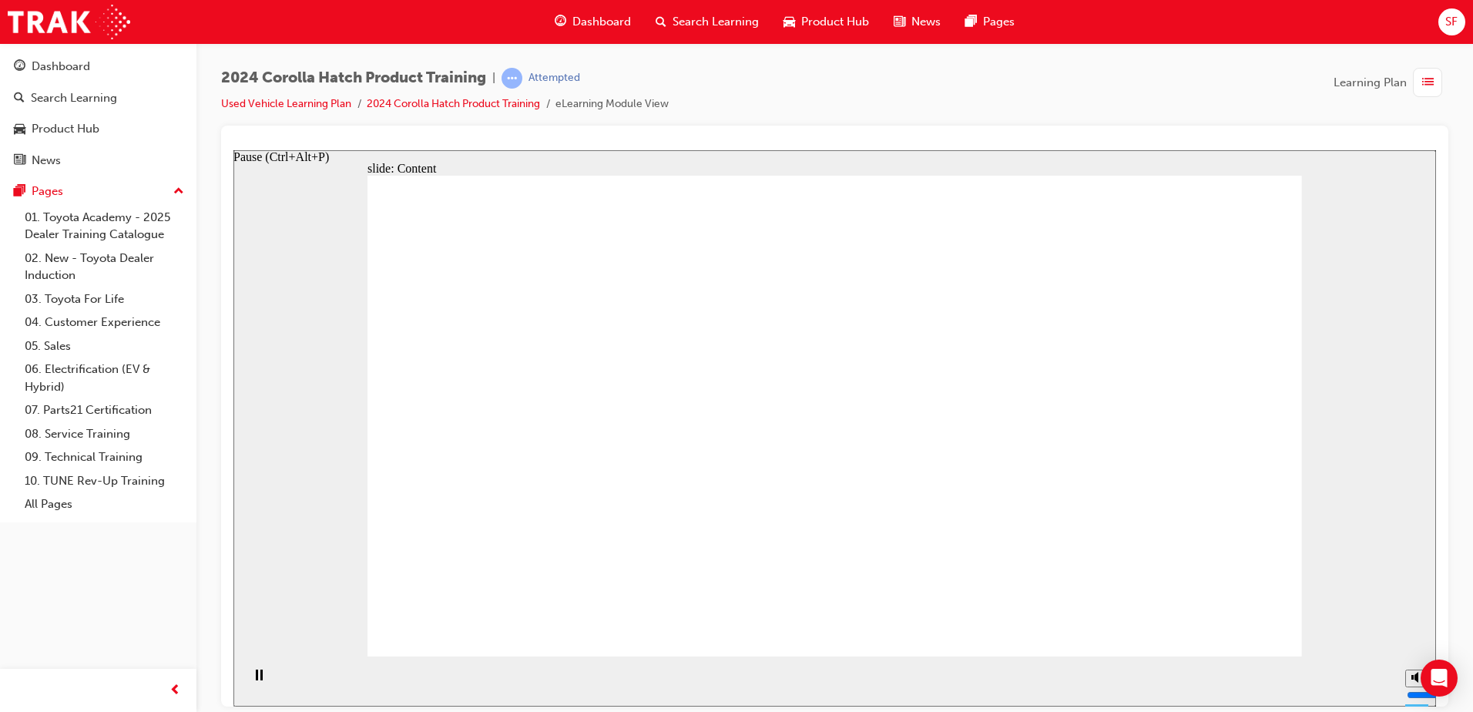
click at [247, 669] on div "Pause (Ctrl+Alt+P)" at bounding box center [259, 682] width 26 height 26
